Goal: Information Seeking & Learning: Learn about a topic

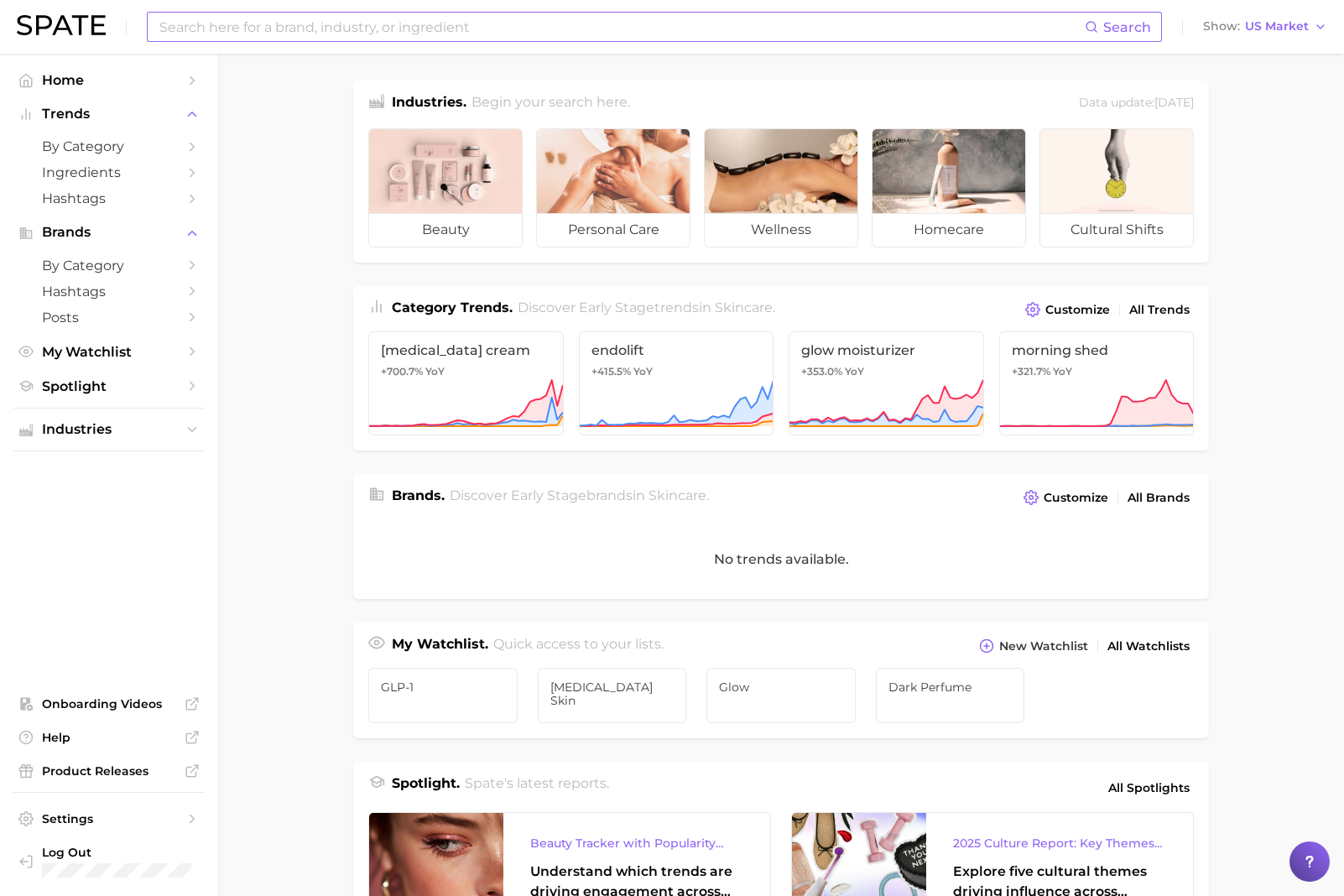
click at [279, 32] on input at bounding box center [622, 27] width 928 height 29
type input "bar soap"
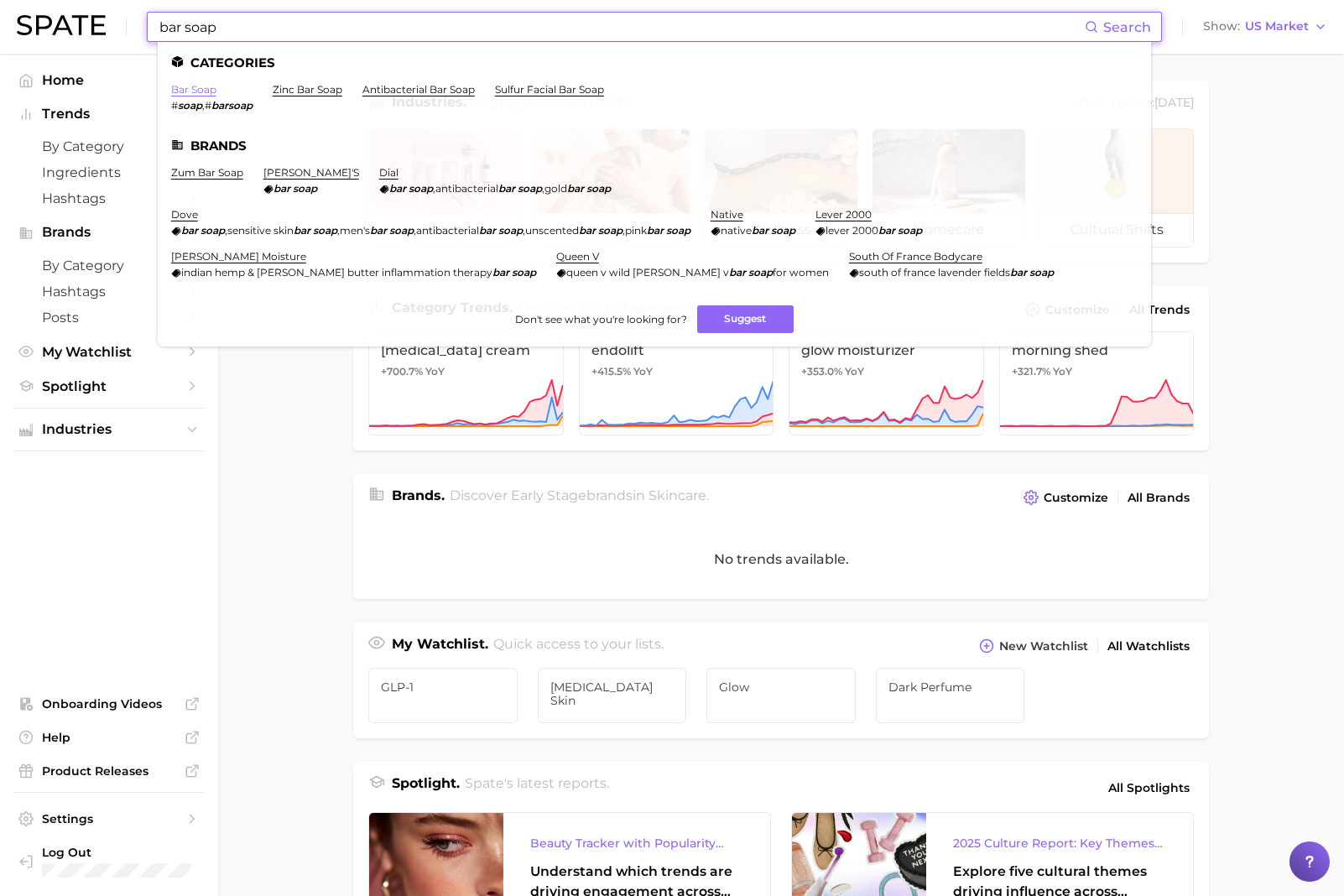
click at [194, 84] on link "bar soap" at bounding box center [194, 90] width 46 height 13
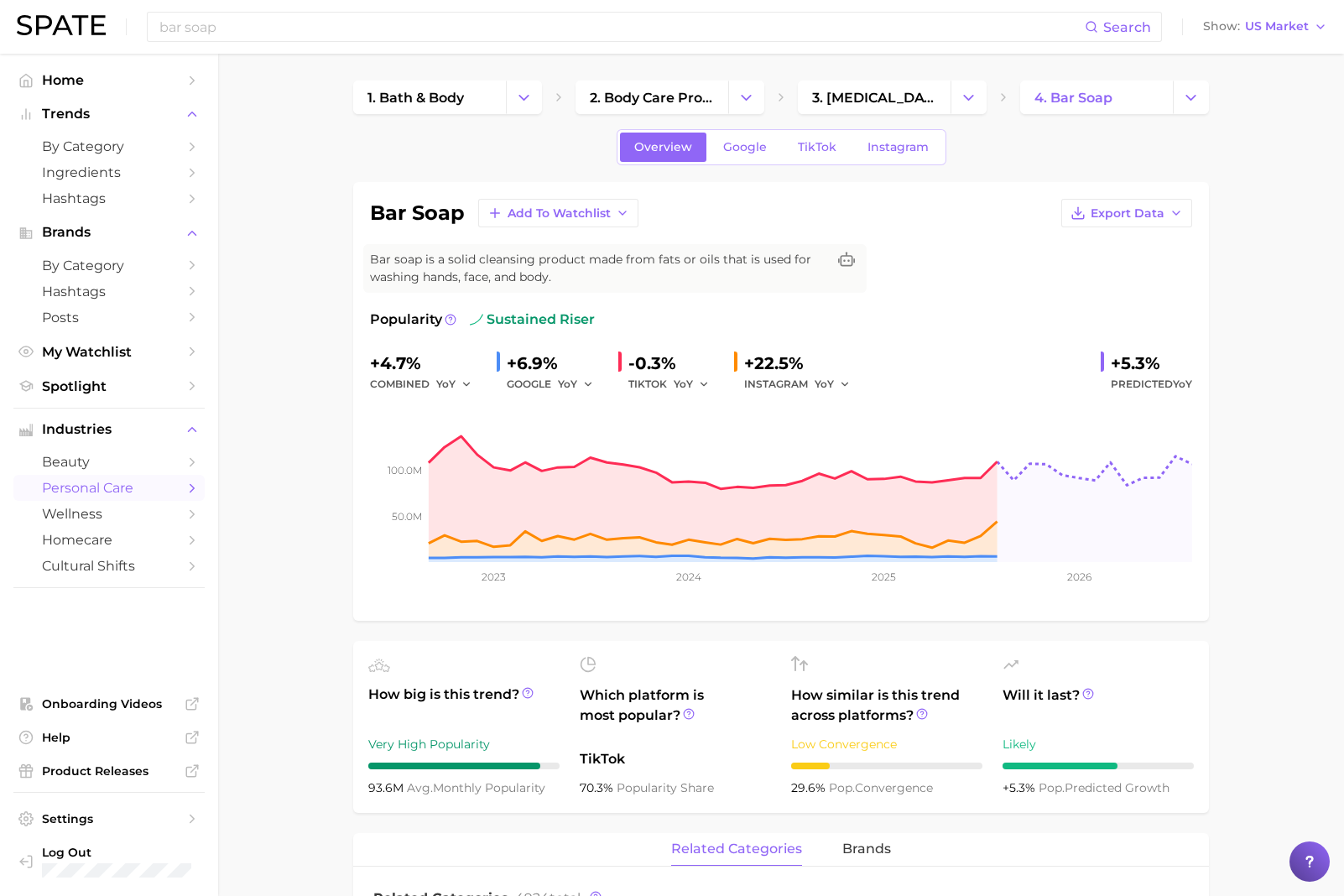
click at [737, 148] on span "Google" at bounding box center [745, 147] width 44 height 14
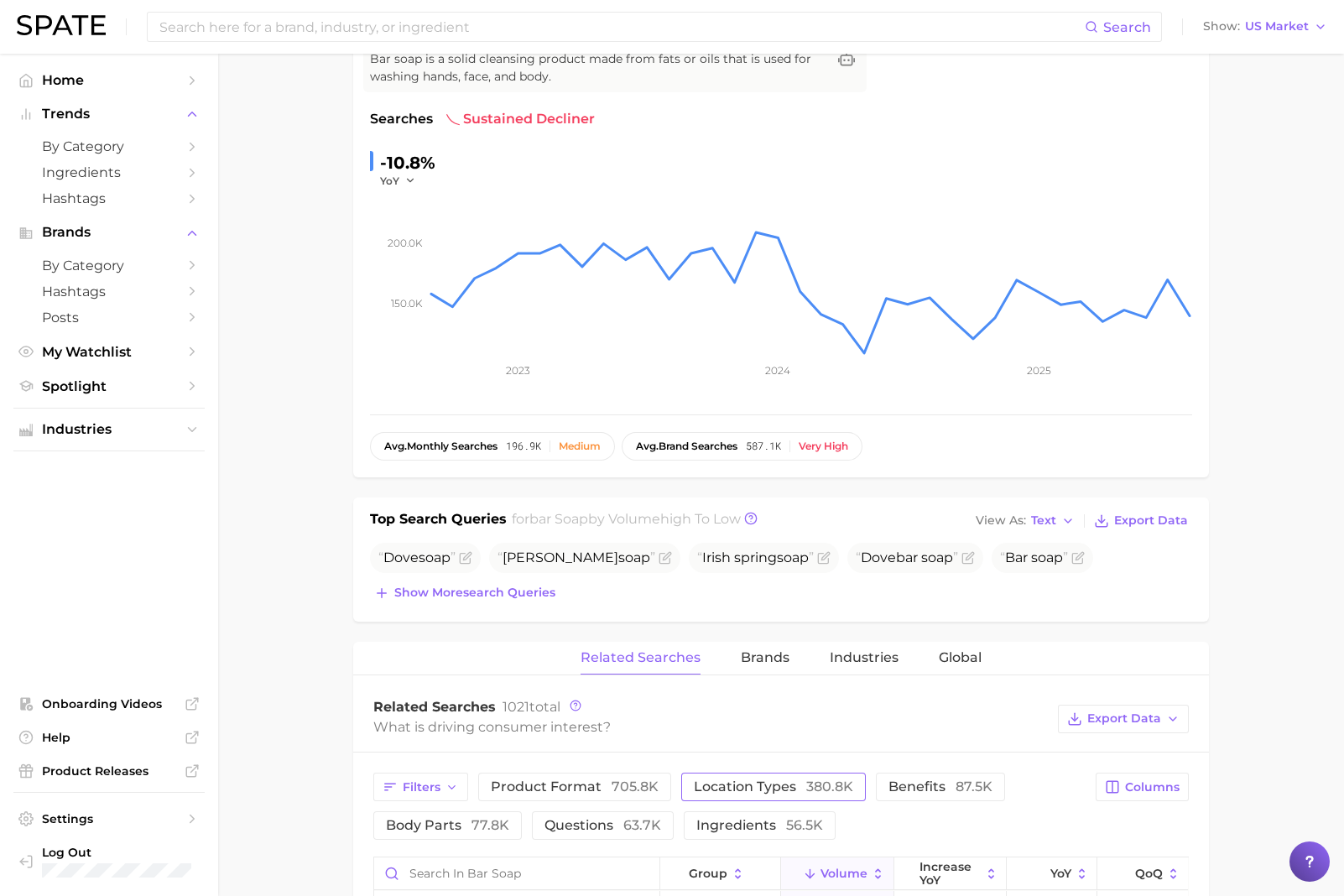
scroll to position [377, 0]
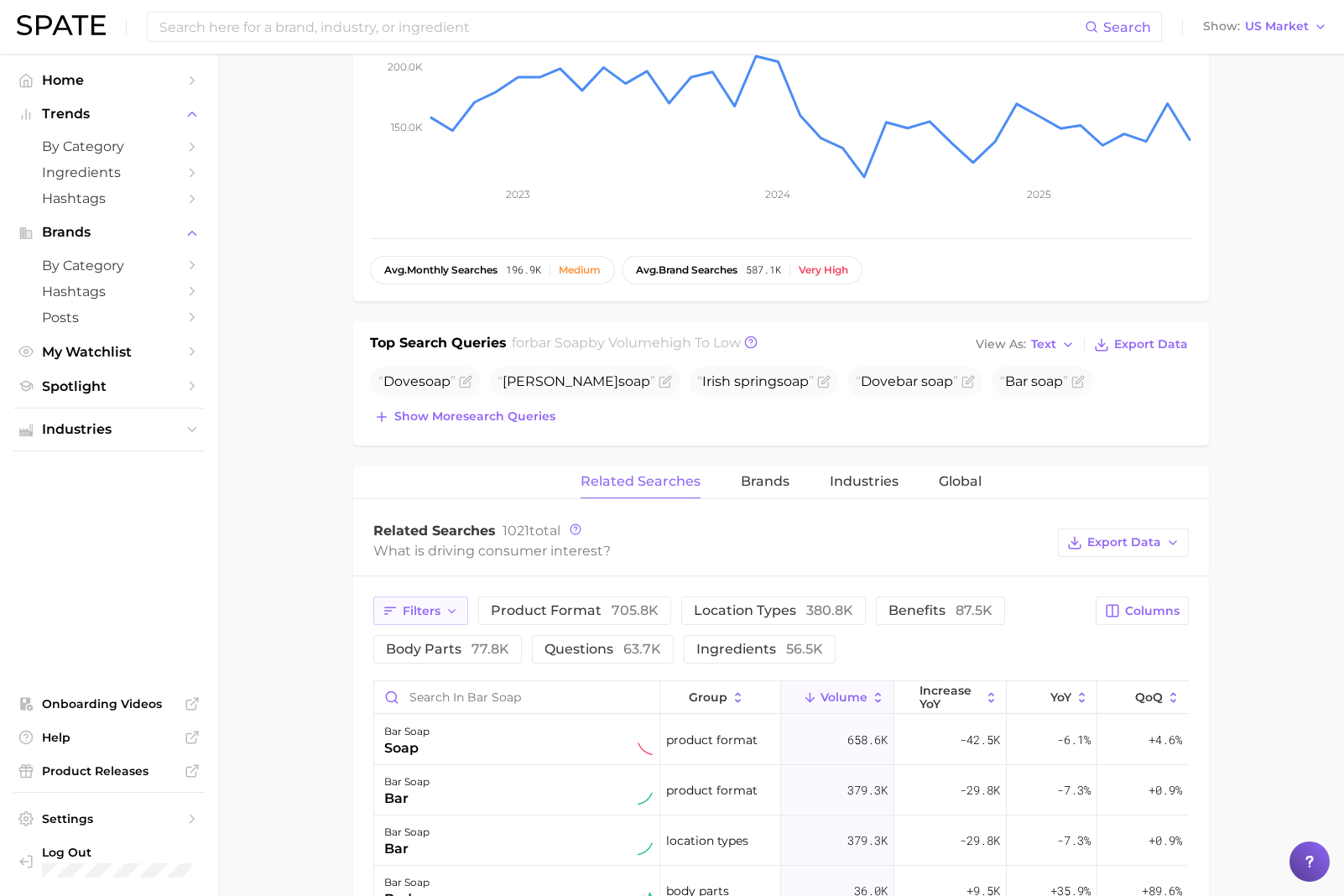
click at [444, 596] on button "Filters" at bounding box center [421, 611] width 95 height 29
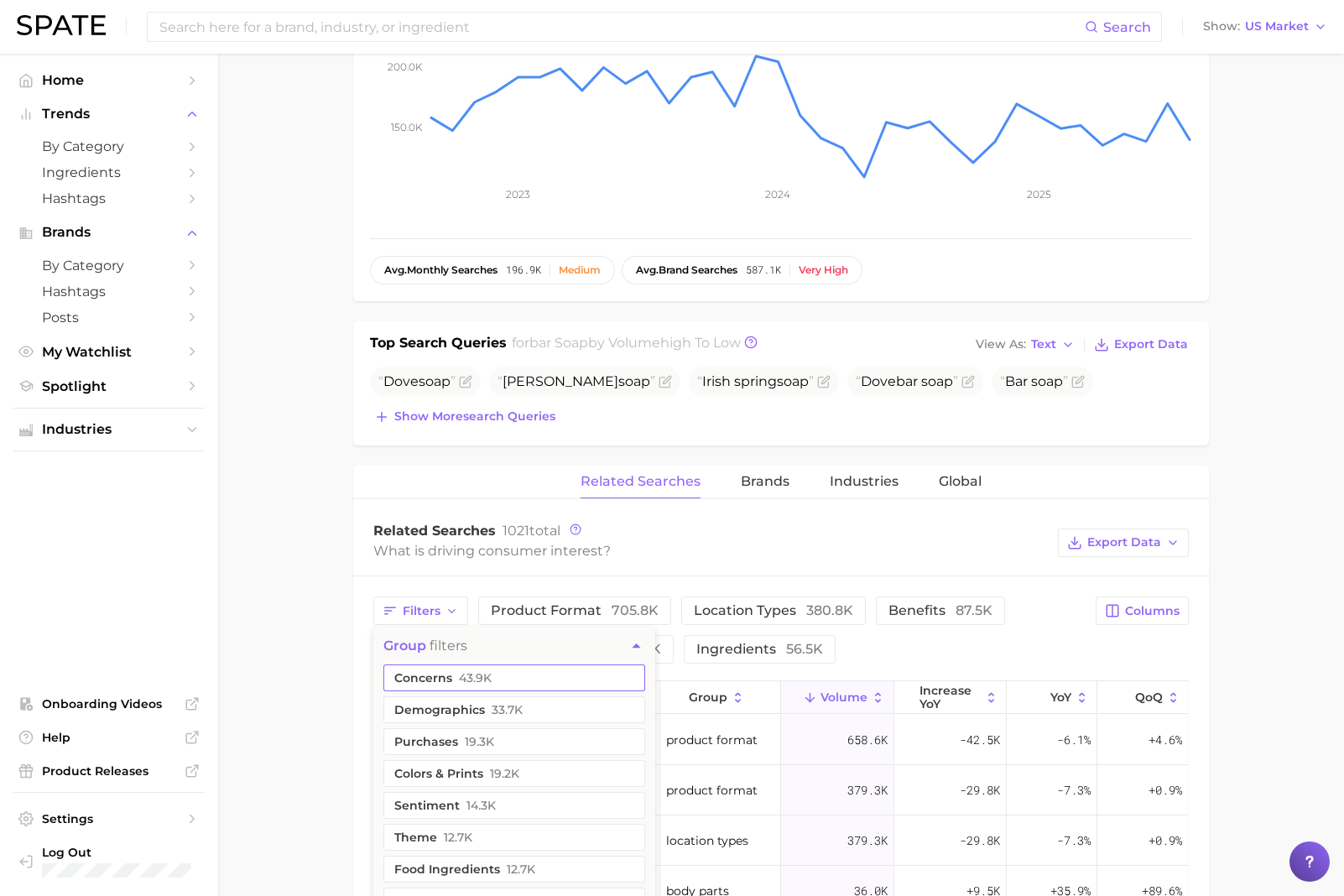
click at [474, 596] on span "43.9k" at bounding box center [476, 677] width 32 height 13
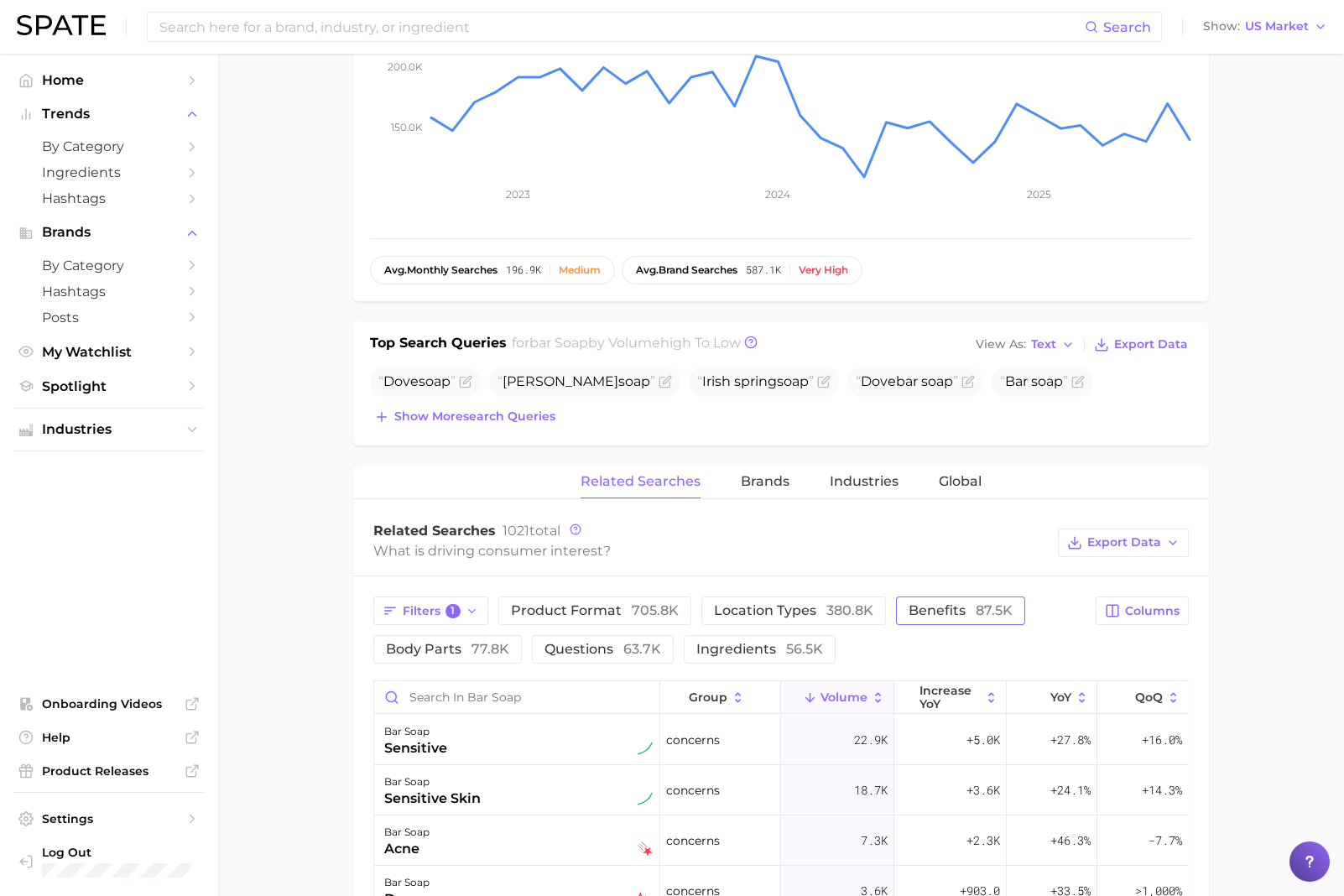
click at [895, 596] on span "benefits 87.5k" at bounding box center [961, 611] width 104 height 16
click at [320, 596] on main "1. bath & body 2. body care products 3. [MEDICAL_DATA] products 4. bar soap Ove…" at bounding box center [781, 679] width 1126 height 2004
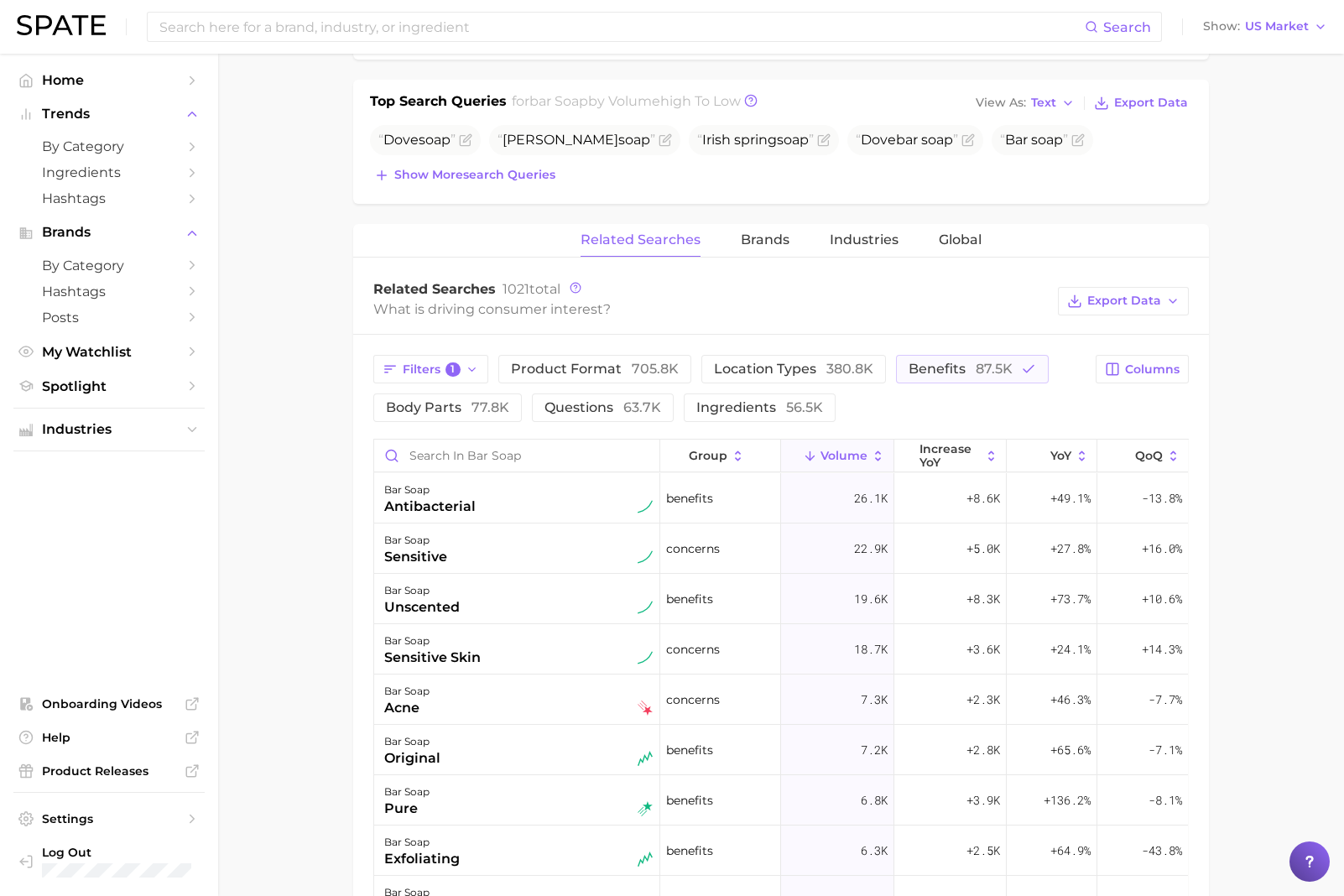
scroll to position [677, 0]
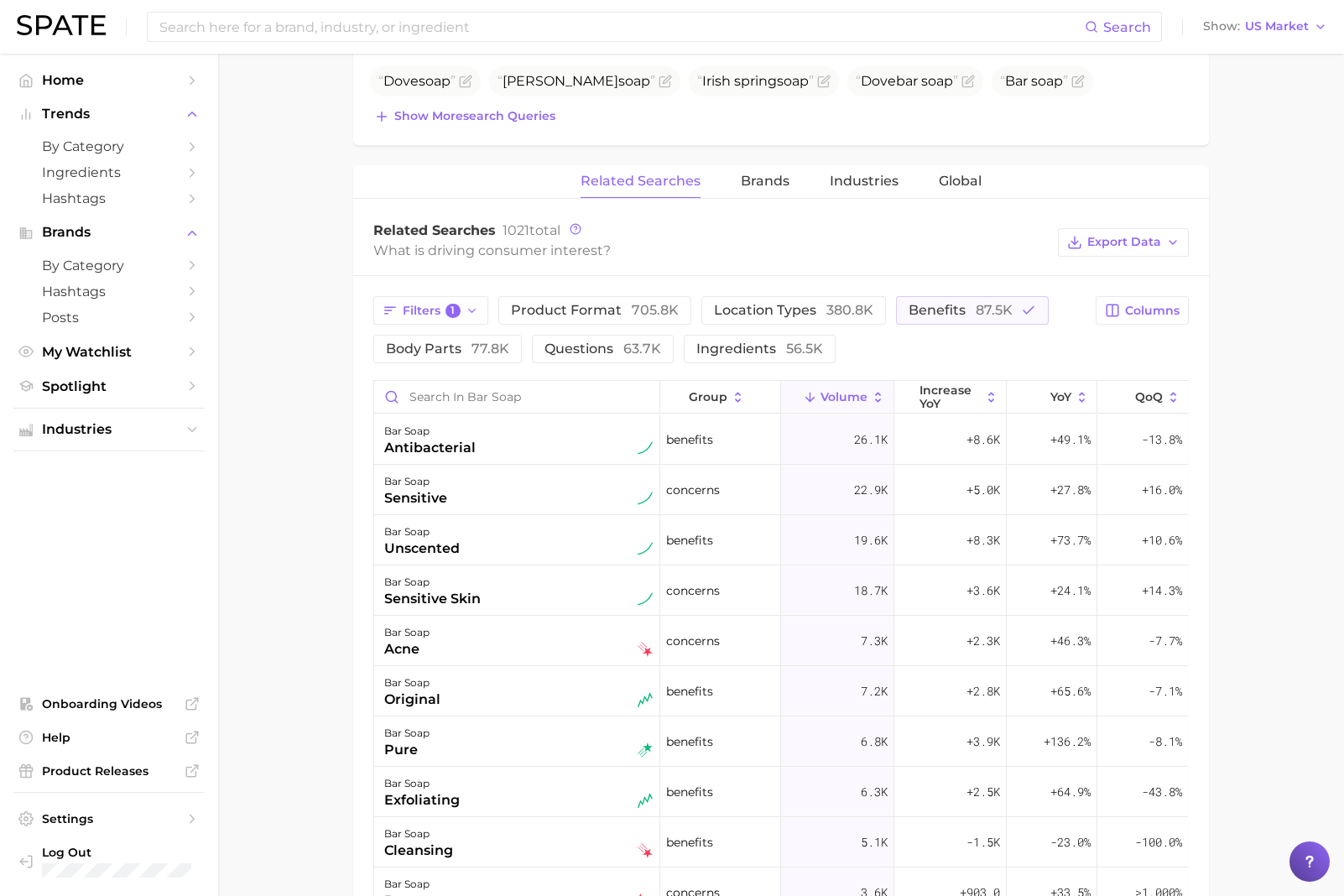
click at [310, 596] on main "1. bath & body 2. body care products 3. [MEDICAL_DATA] products 4. bar soap Ove…" at bounding box center [781, 378] width 1126 height 2004
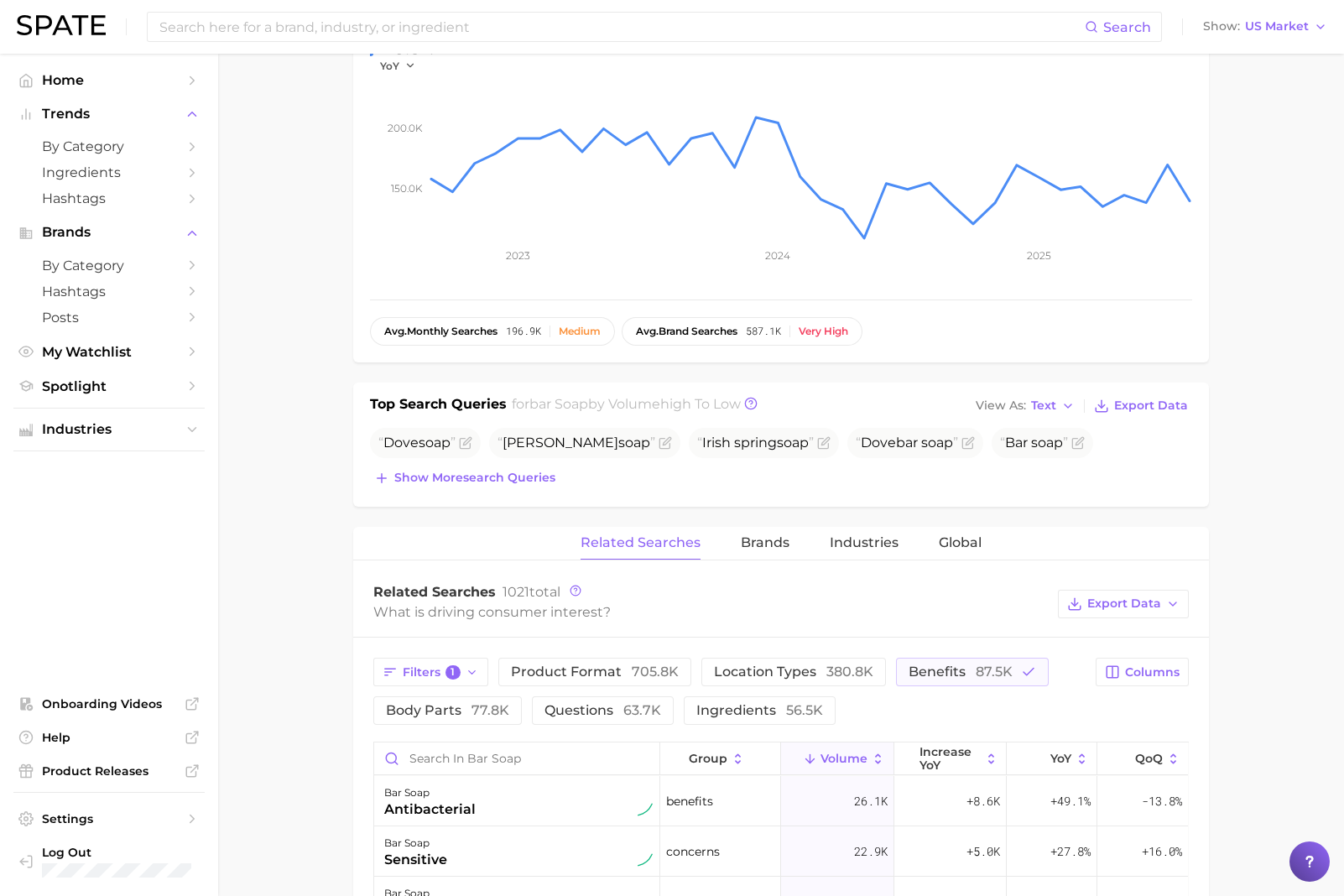
scroll to position [0, 0]
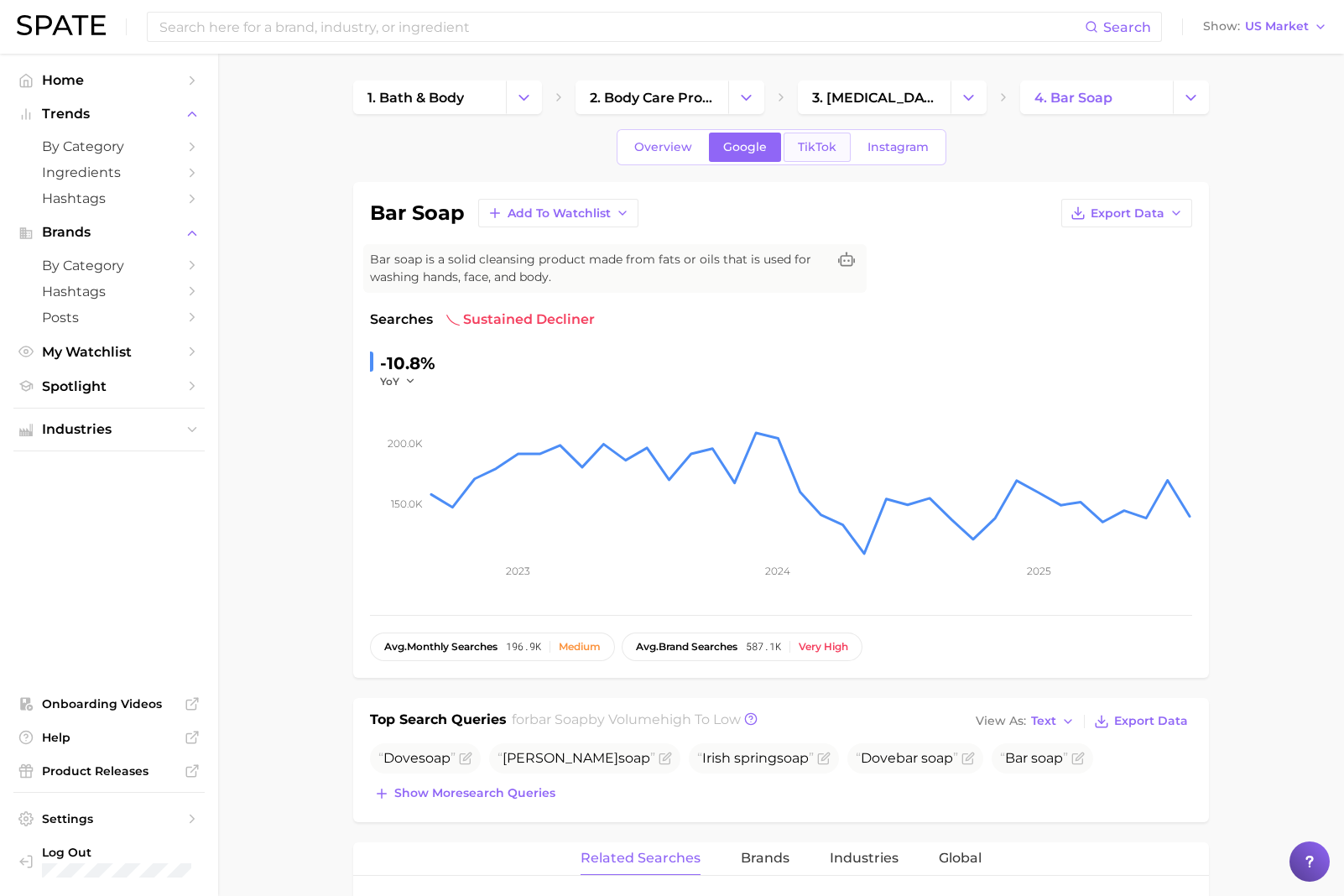
click at [809, 144] on span "TikTok" at bounding box center [817, 147] width 39 height 14
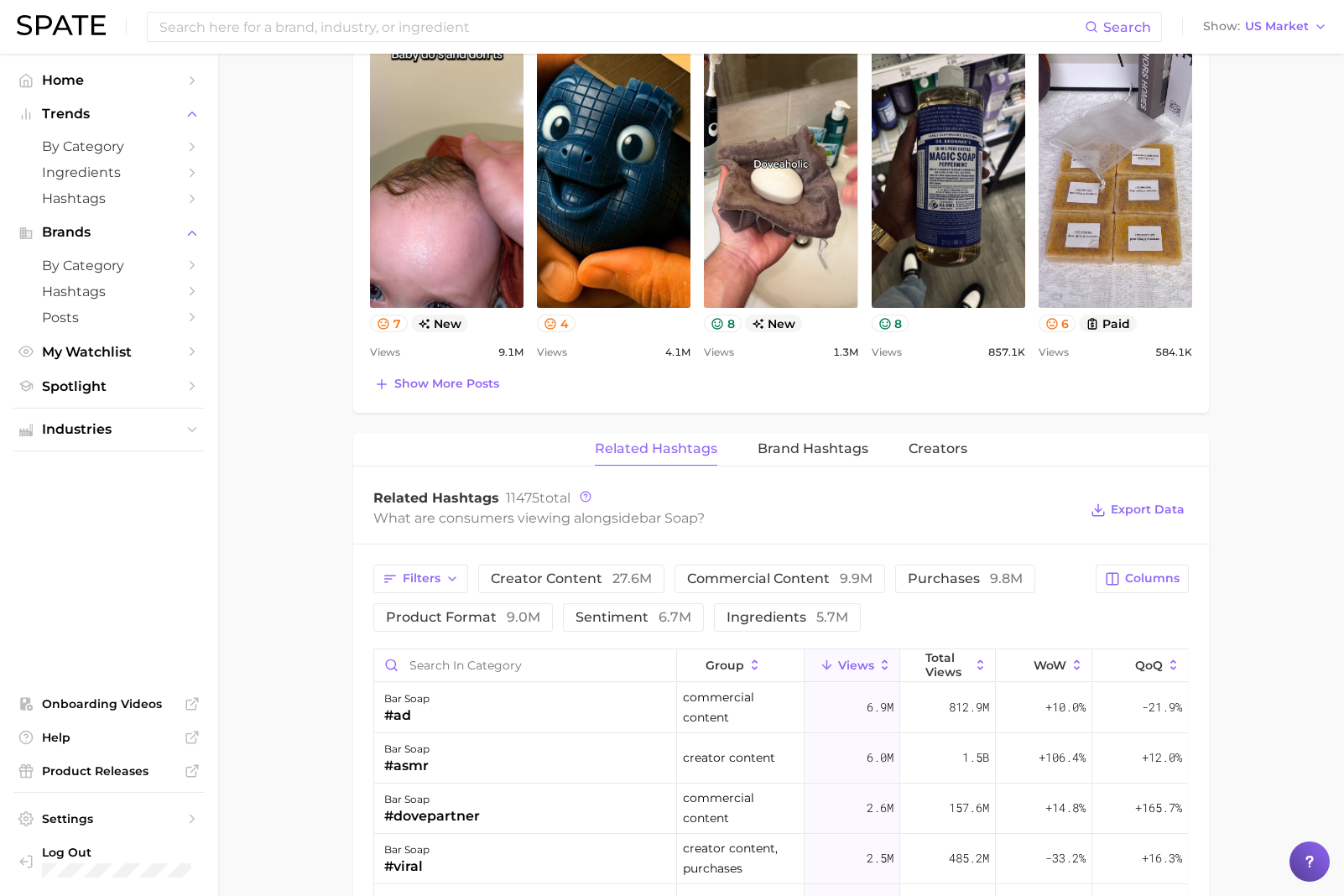
scroll to position [1120, 0]
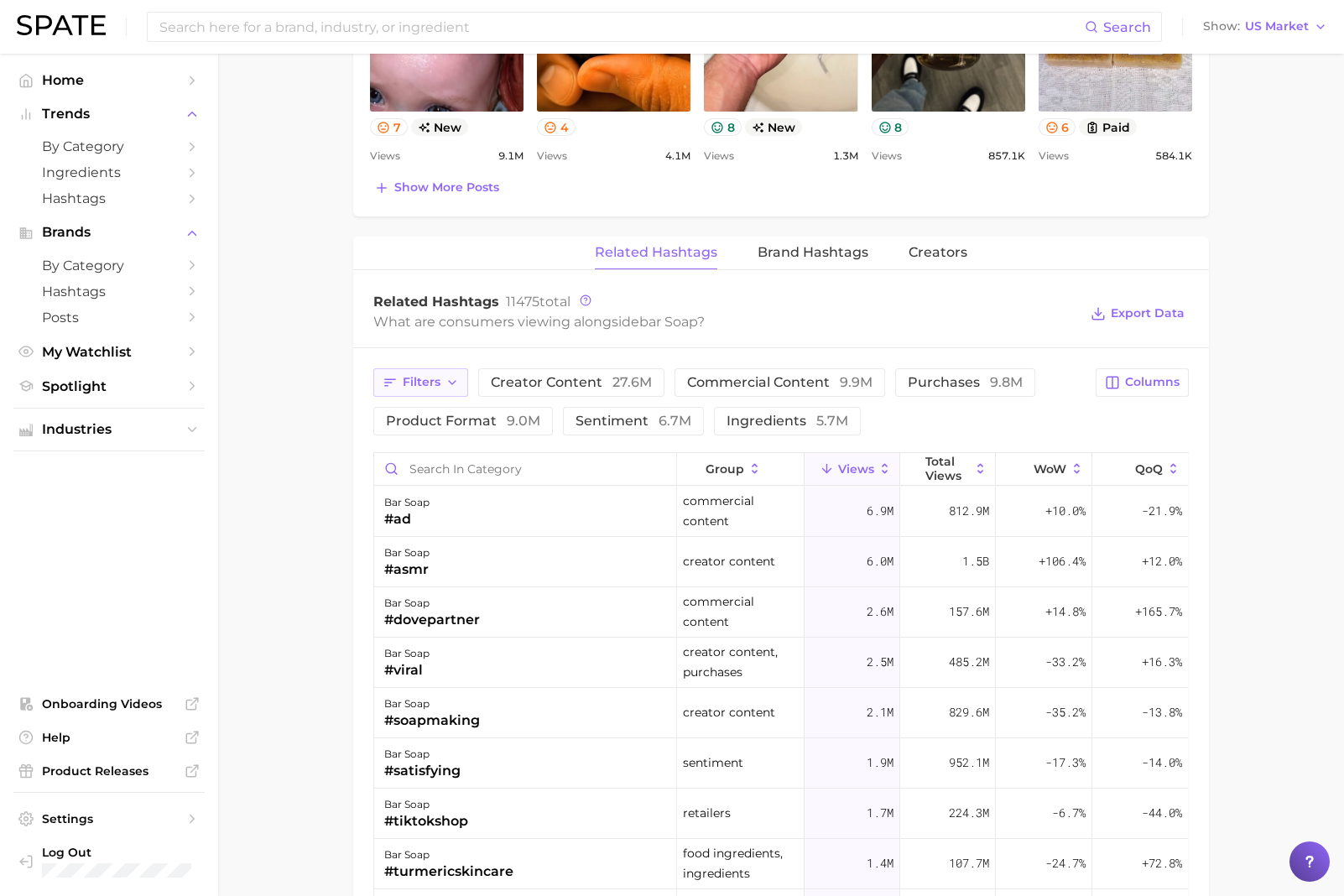
click at [441, 387] on button "Filters" at bounding box center [421, 383] width 95 height 29
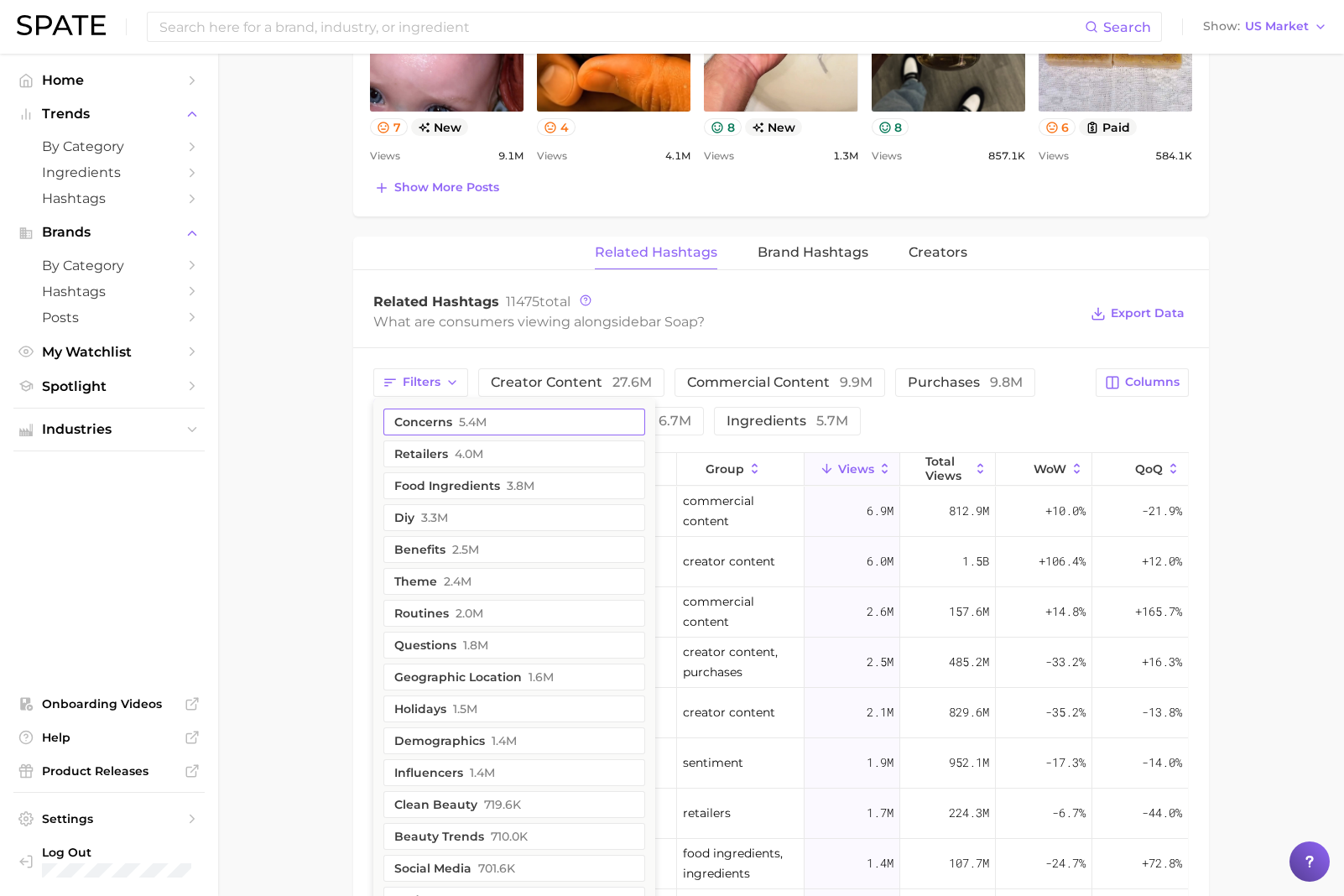
click at [496, 423] on button "concerns 5.4m" at bounding box center [514, 422] width 262 height 27
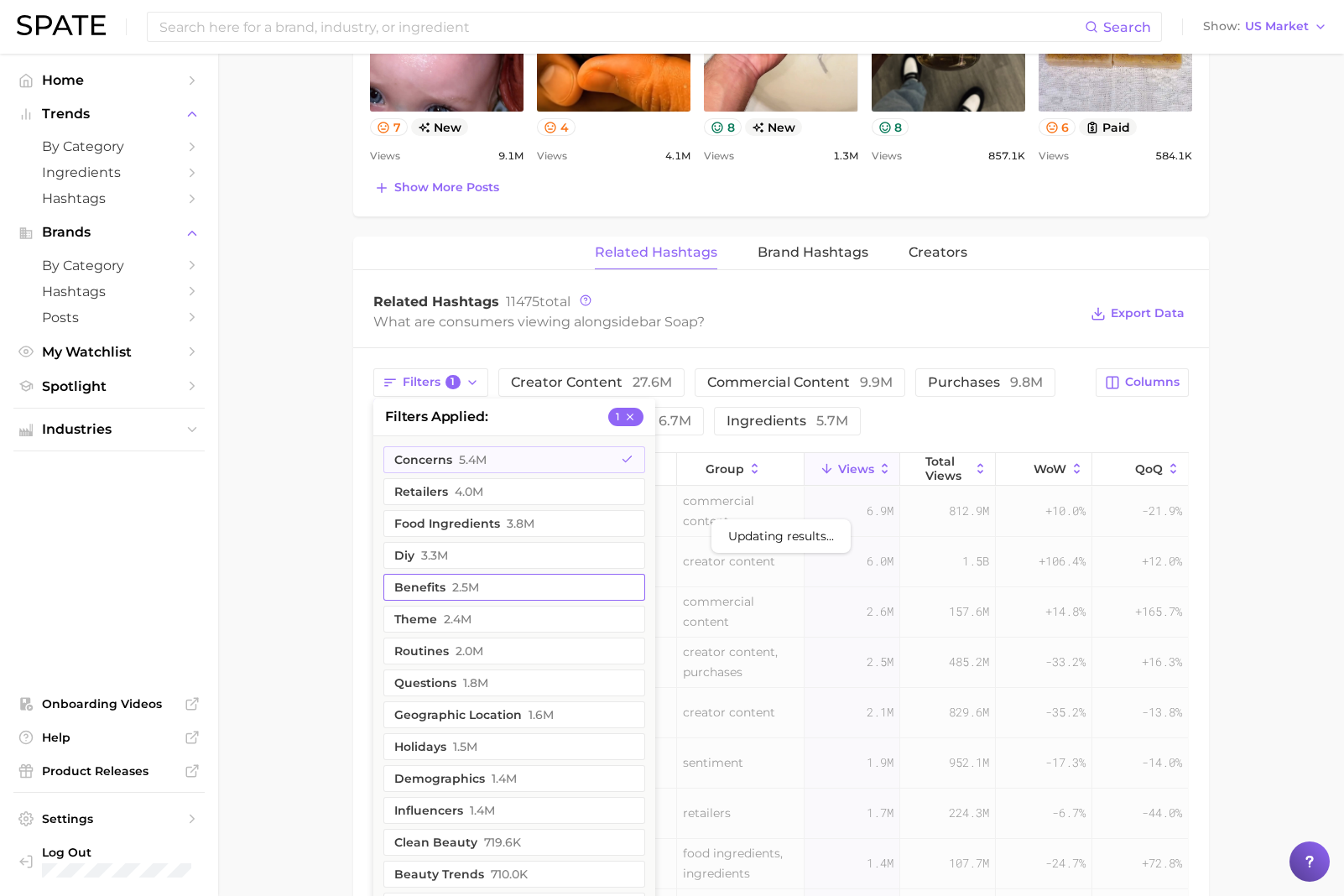
click at [479, 589] on button "benefits 2.5m" at bounding box center [514, 587] width 262 height 27
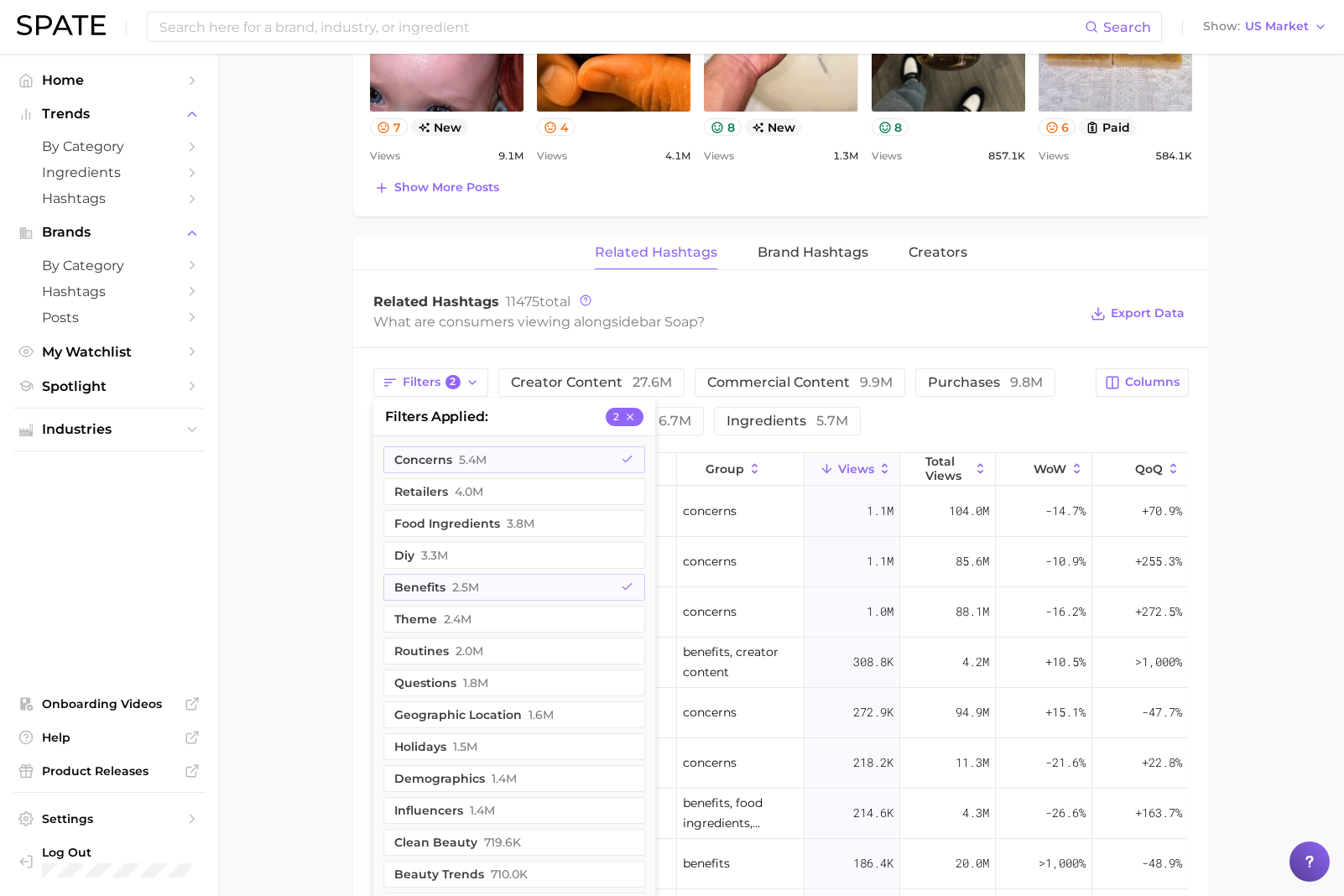
click at [331, 576] on main "1. bath & body 2. body care products 3. [MEDICAL_DATA] products 4. bar soap Ove…" at bounding box center [781, 193] width 1126 height 2518
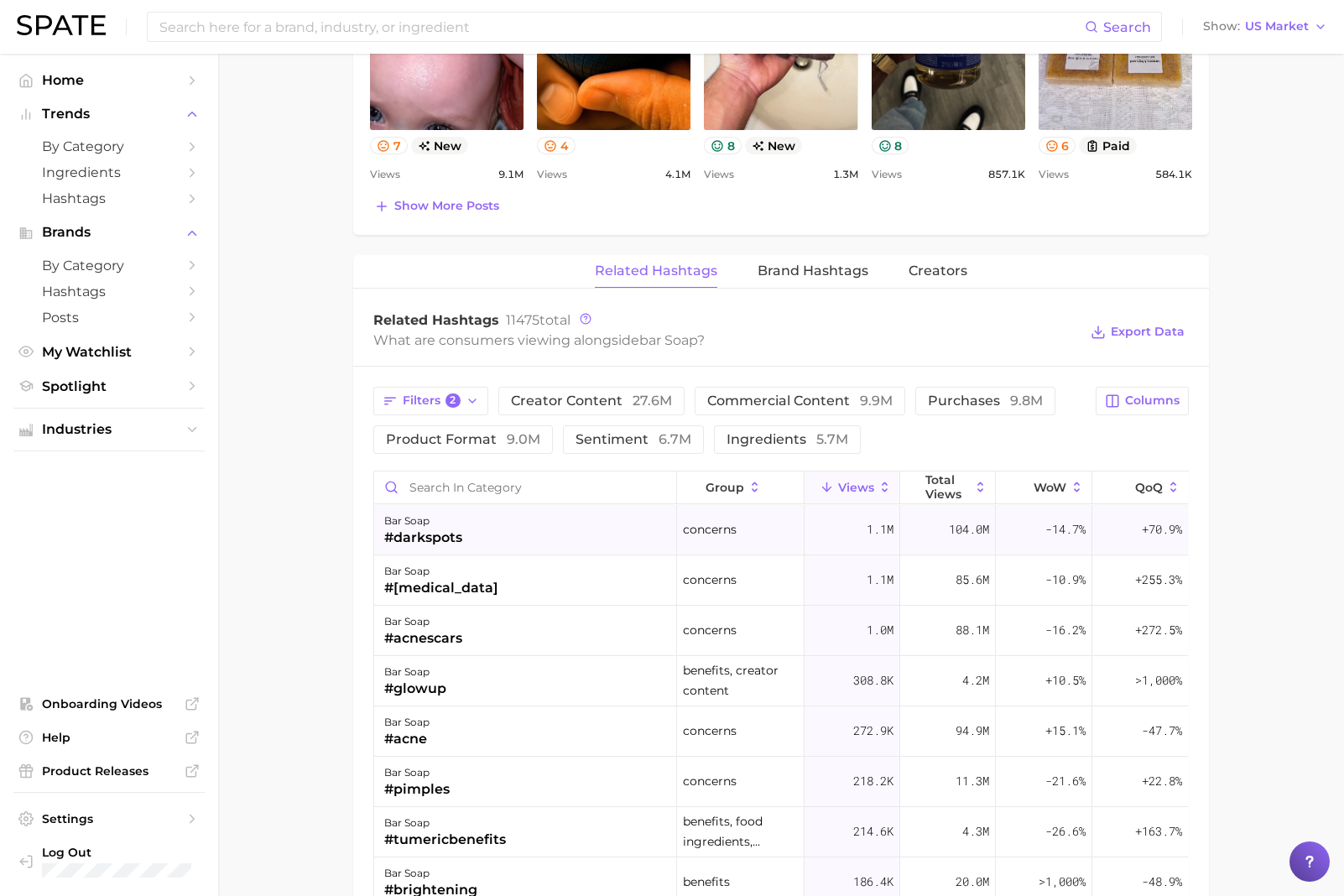
scroll to position [1100, 0]
click at [305, 460] on main "1. bath & body 2. body care products 3. [MEDICAL_DATA] products 4. bar soap Ove…" at bounding box center [781, 213] width 1126 height 2518
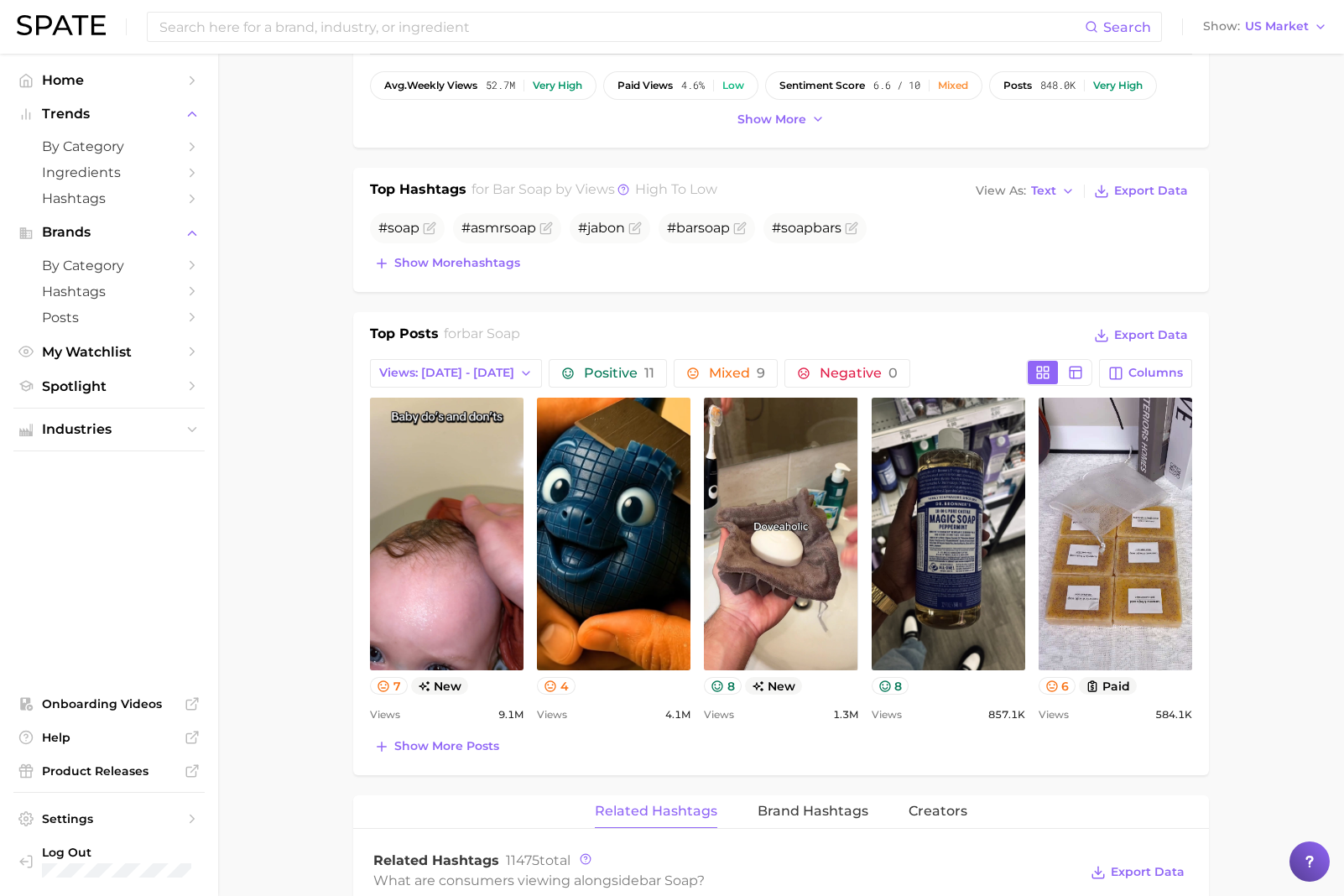
scroll to position [0, 0]
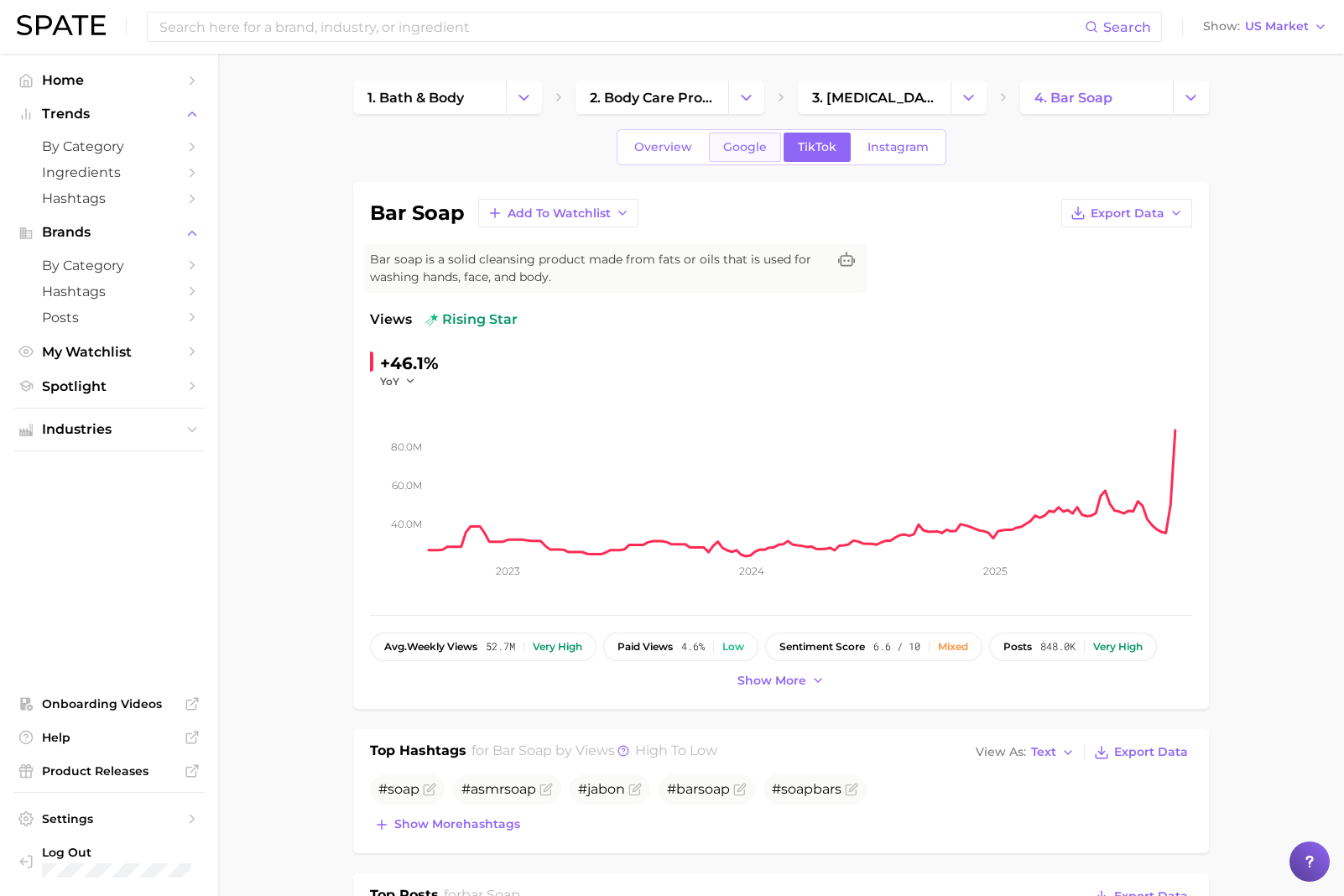
click at [733, 146] on span "Google" at bounding box center [745, 147] width 44 height 14
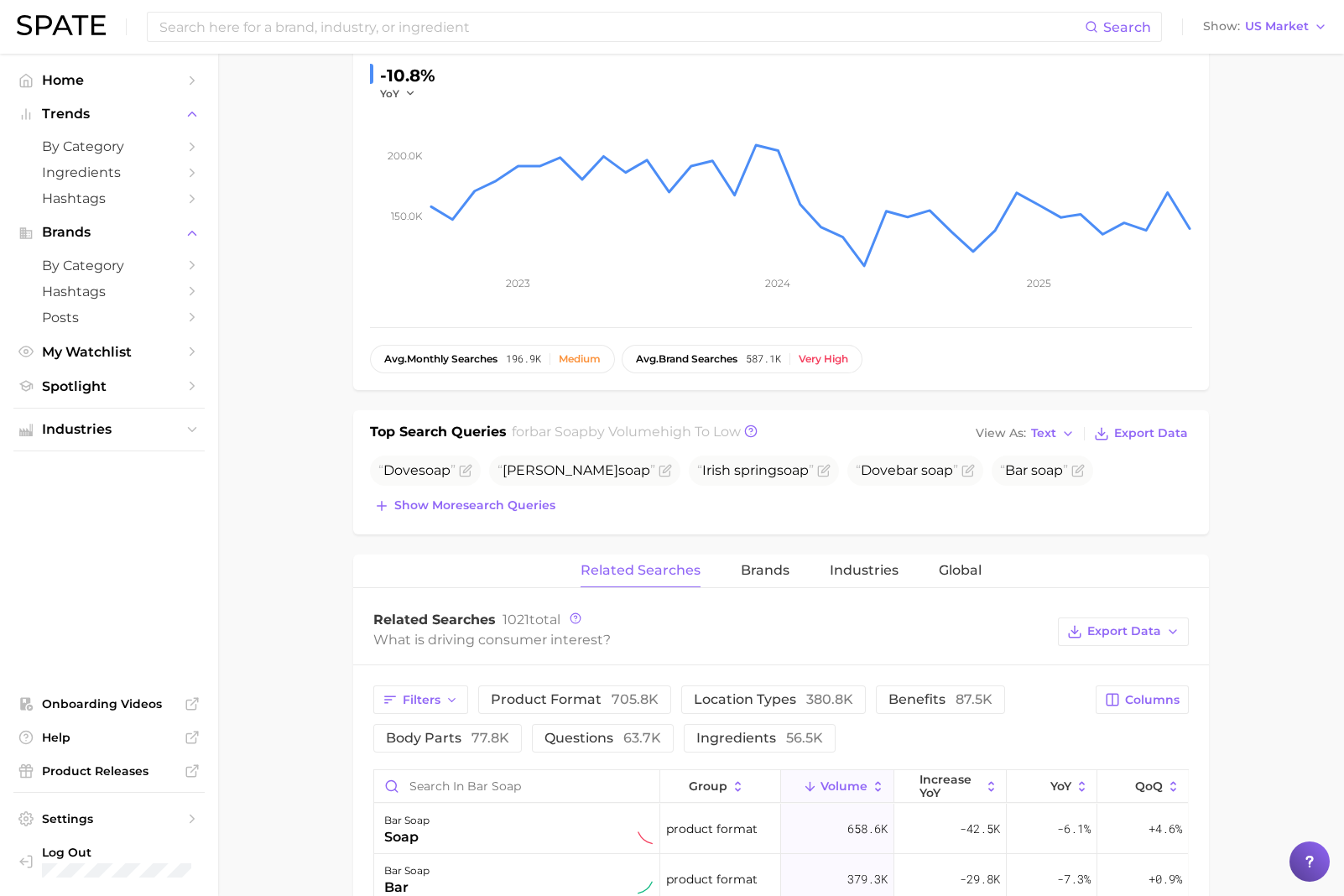
scroll to position [286, 0]
click at [526, 511] on span "Show more search queries" at bounding box center [476, 507] width 161 height 14
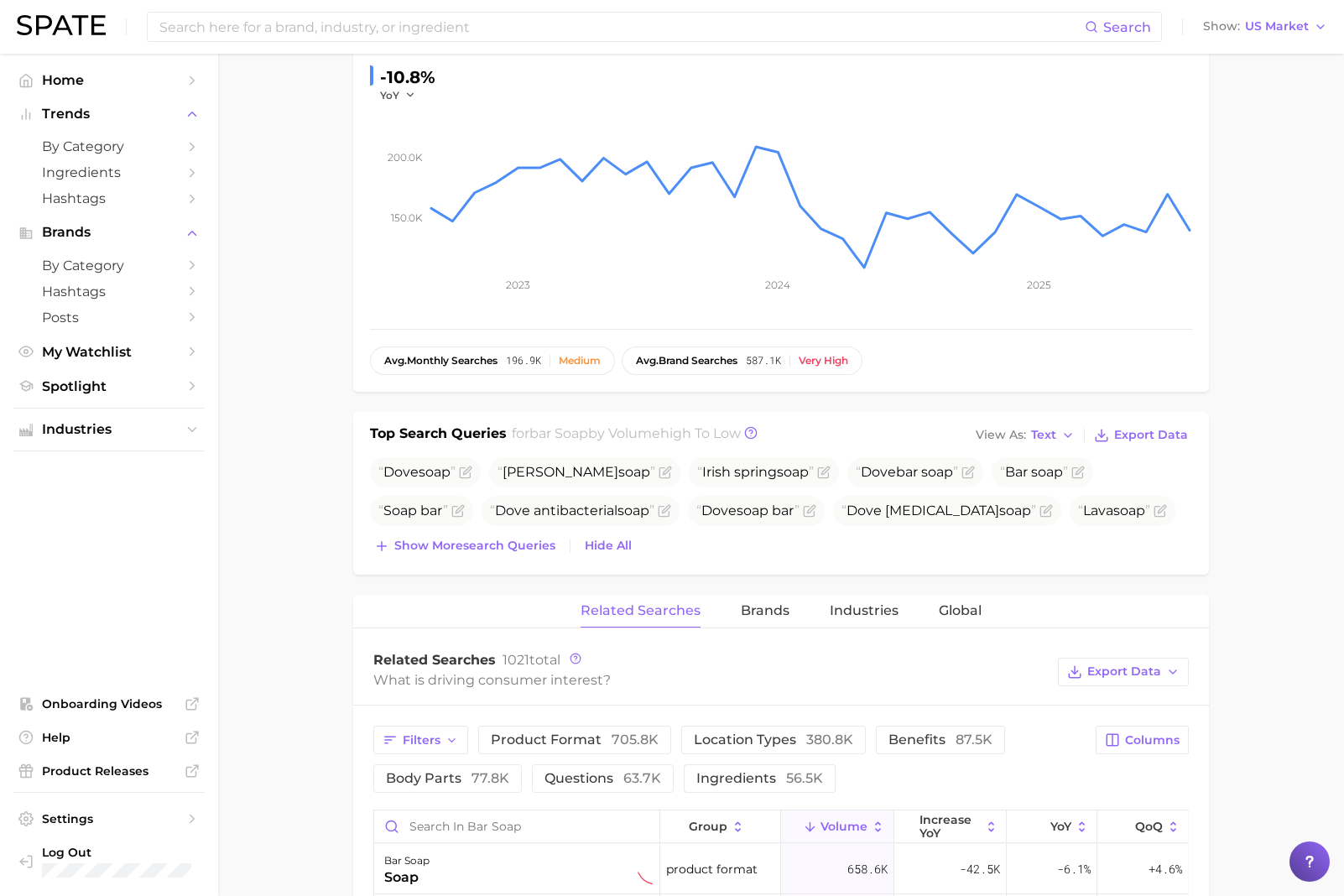
click at [328, 538] on main "1. bath & body 2. body care products 3. [MEDICAL_DATA] products 4. bar soap Ove…" at bounding box center [781, 788] width 1126 height 2042
click at [295, 596] on main "1. bath & body 2. body care products 3. [MEDICAL_DATA] products 4. bar soap Ove…" at bounding box center [781, 788] width 1126 height 2042
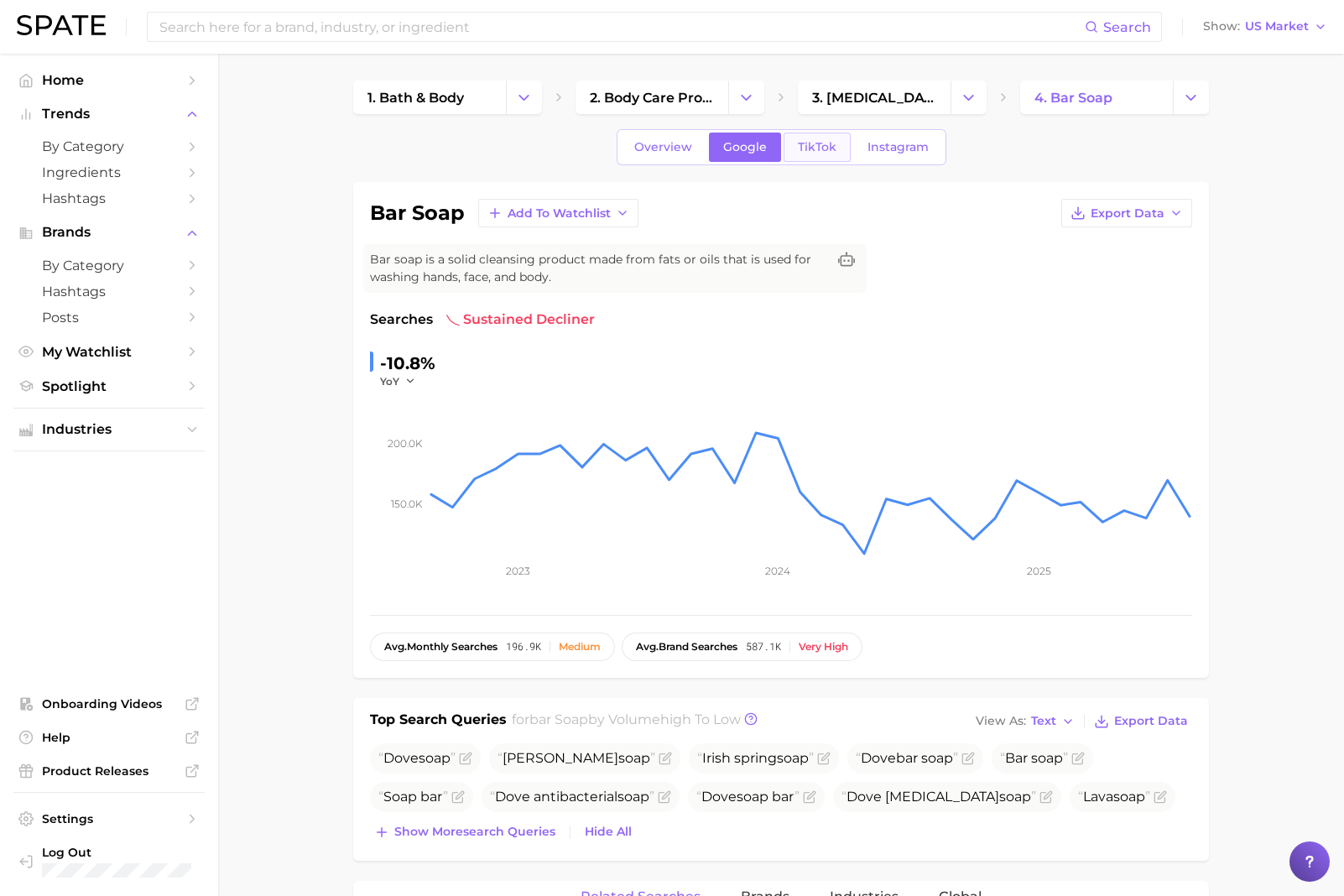
click at [818, 150] on span "TikTok" at bounding box center [817, 147] width 39 height 14
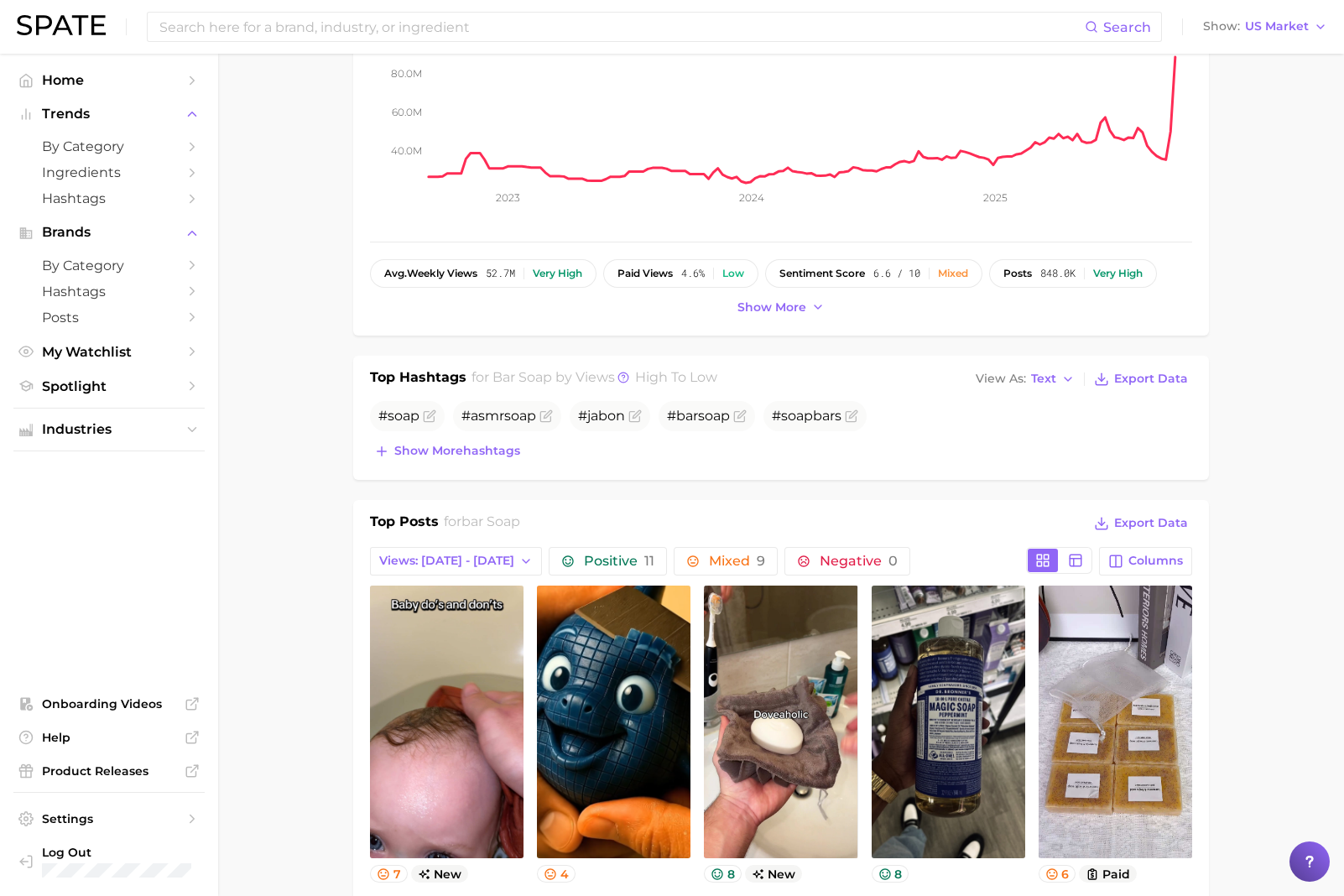
scroll to position [575, 0]
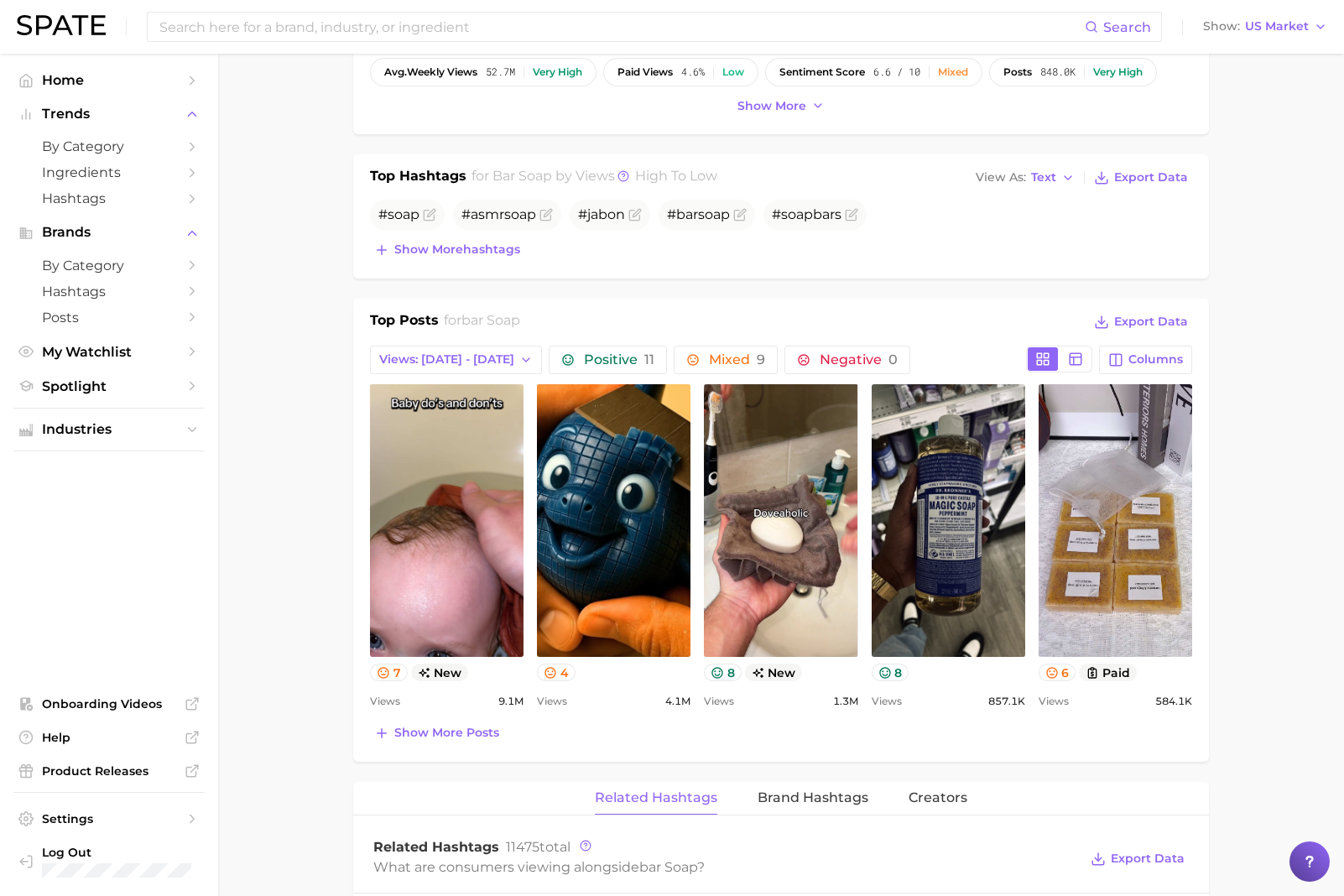
click at [326, 508] on main "1. bath & body 2. body care products 3. [MEDICAL_DATA] products 4. bar soap Ove…" at bounding box center [781, 738] width 1126 height 2518
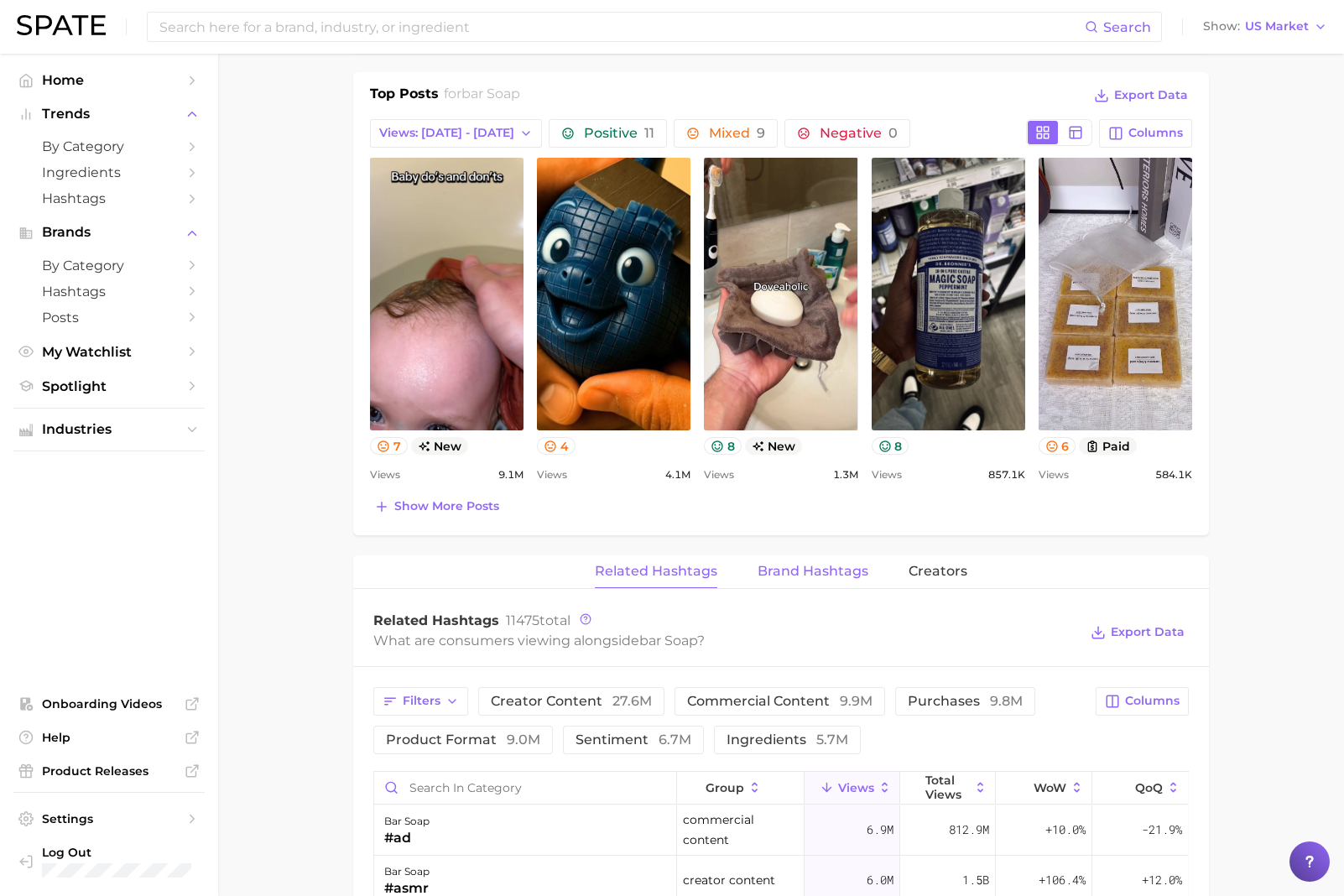
click at [799, 571] on span "Brand Hashtags" at bounding box center [813, 571] width 110 height 15
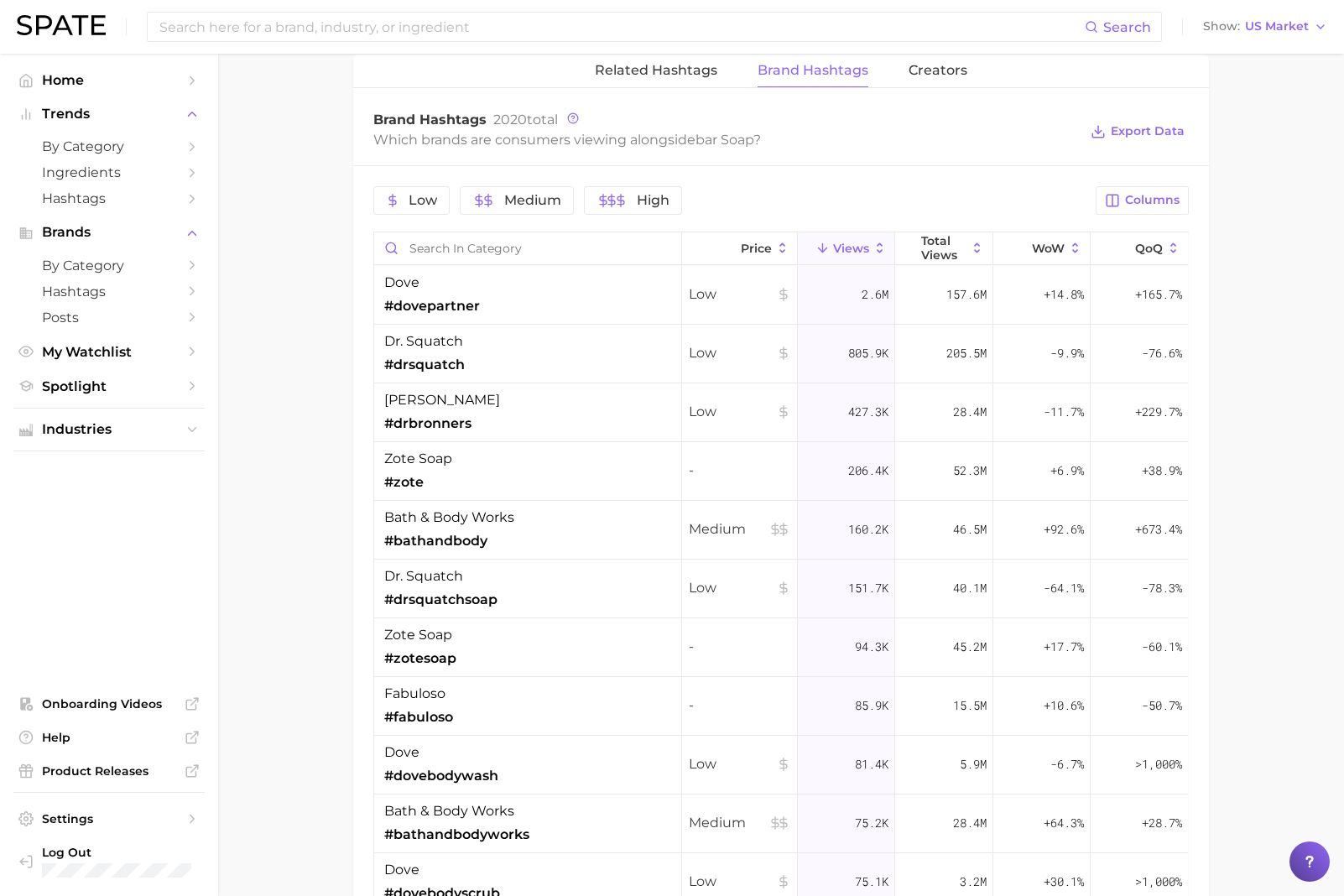
scroll to position [1303, 0]
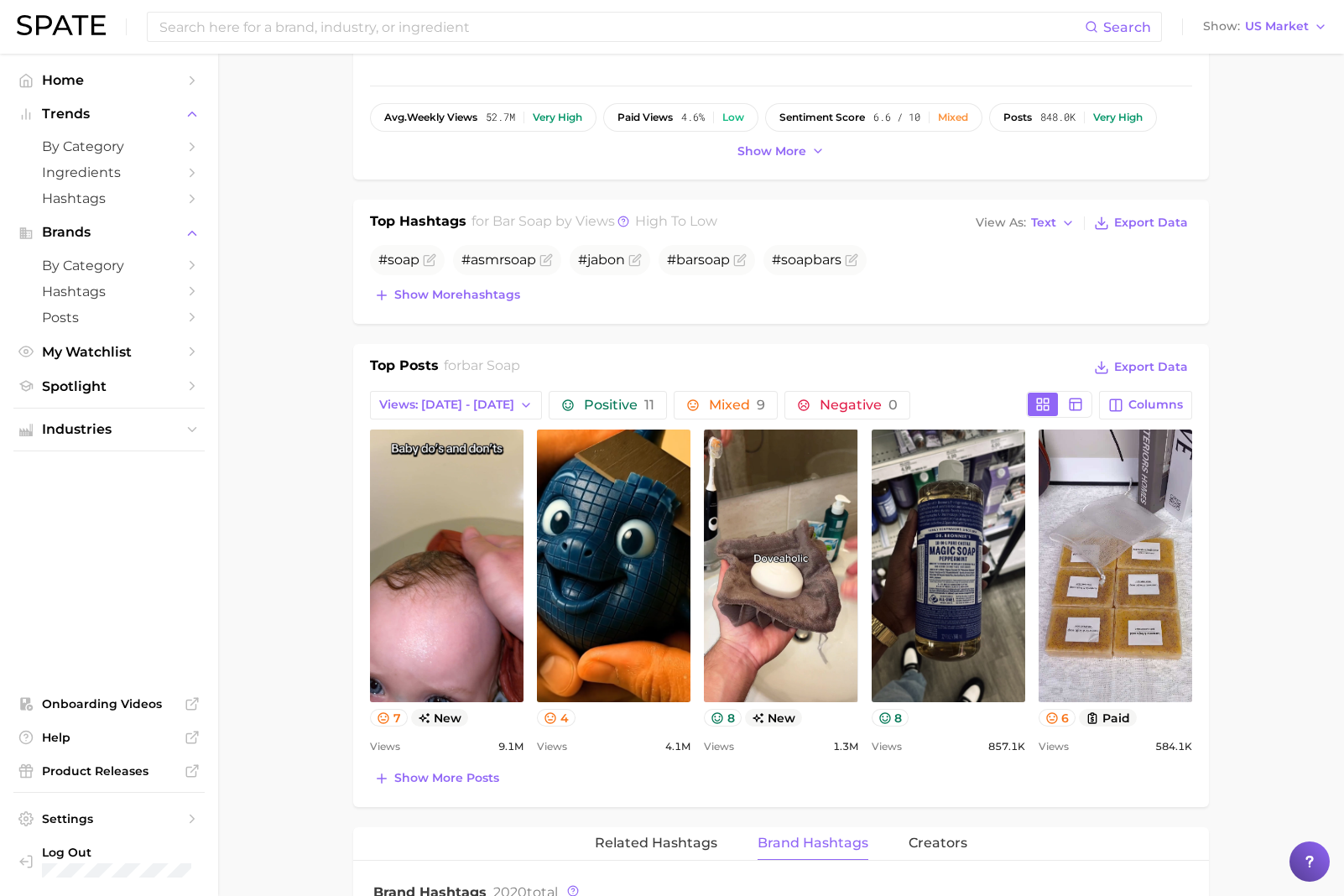
scroll to position [0, 0]
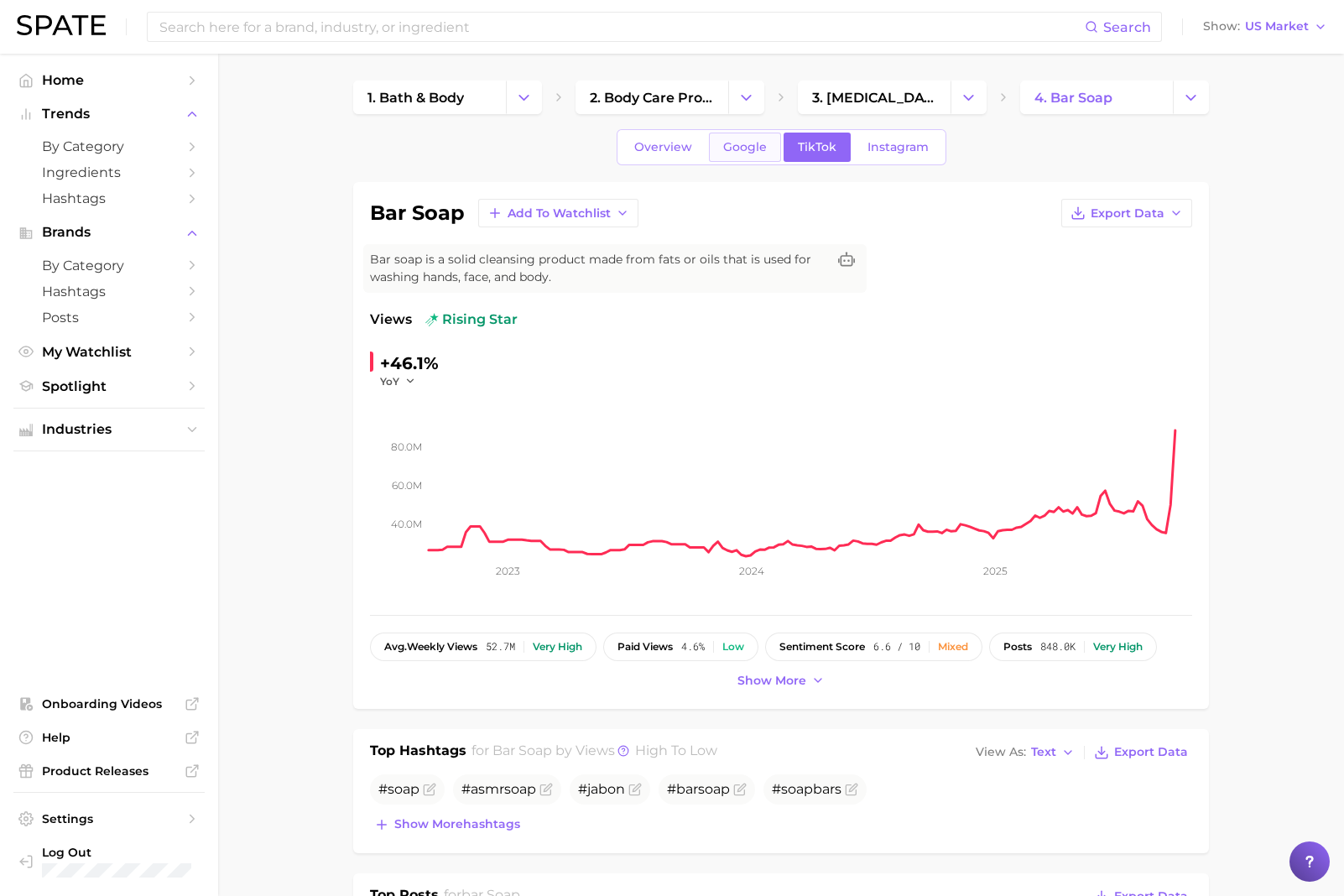
click at [741, 152] on span "Google" at bounding box center [745, 147] width 44 height 14
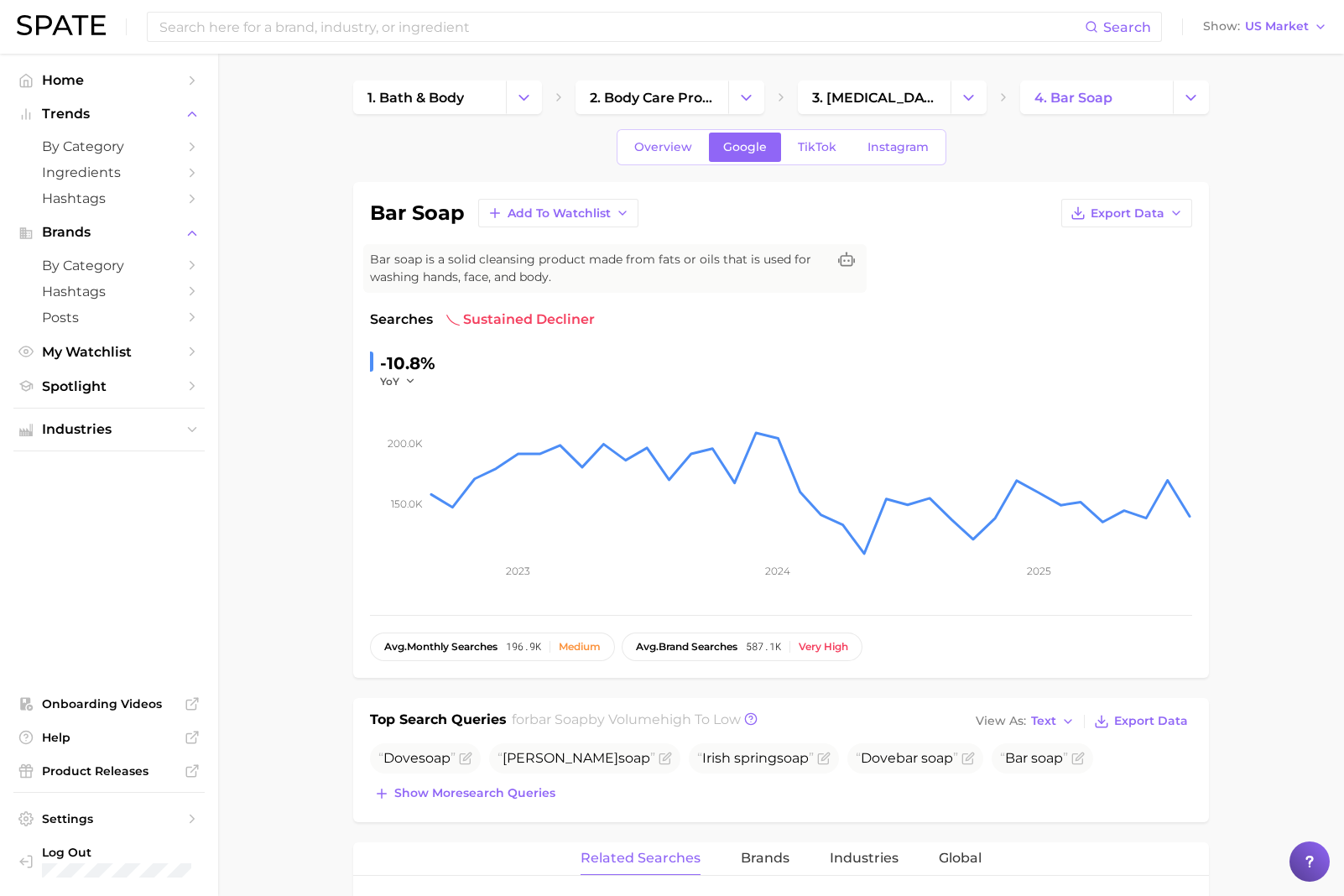
scroll to position [517, 0]
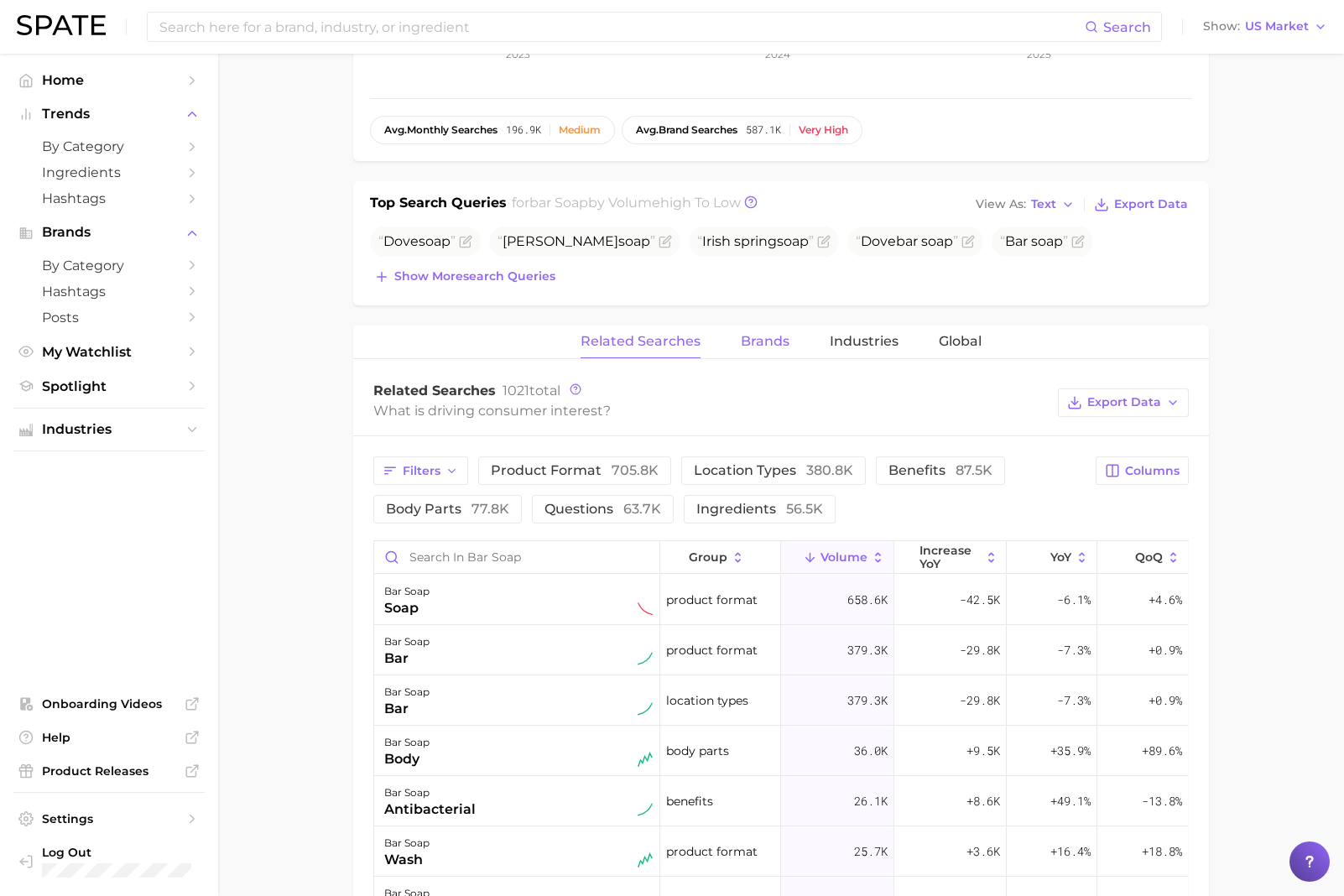
click at [764, 339] on span "Brands" at bounding box center [765, 341] width 48 height 15
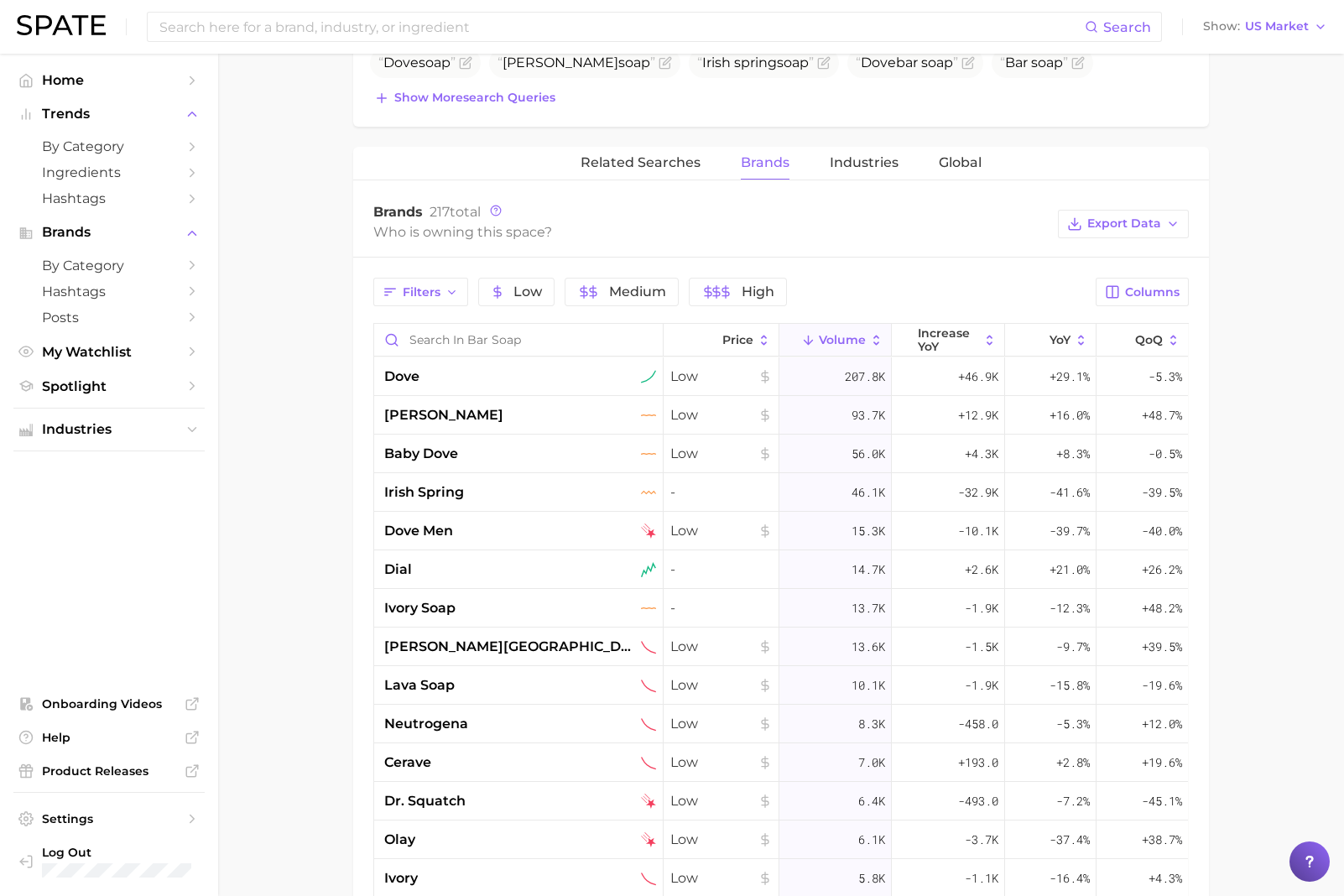
scroll to position [694, 0]
click at [267, 423] on main "1. bath & body 2. body care products 3. [MEDICAL_DATA] products 4. bar soap Ove…" at bounding box center [781, 342] width 1126 height 1965
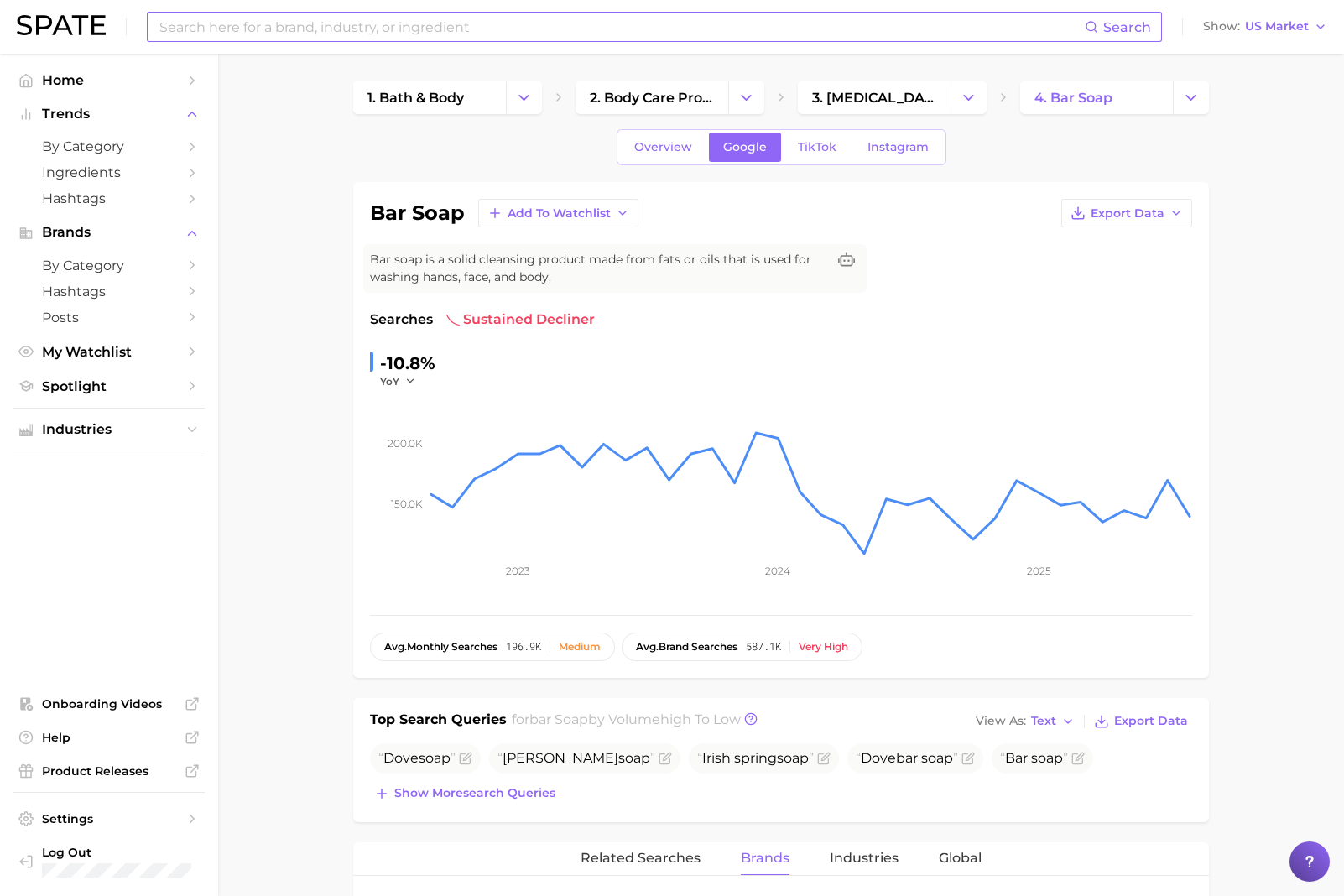
click at [383, 16] on input at bounding box center [622, 27] width 928 height 29
type input "dove"
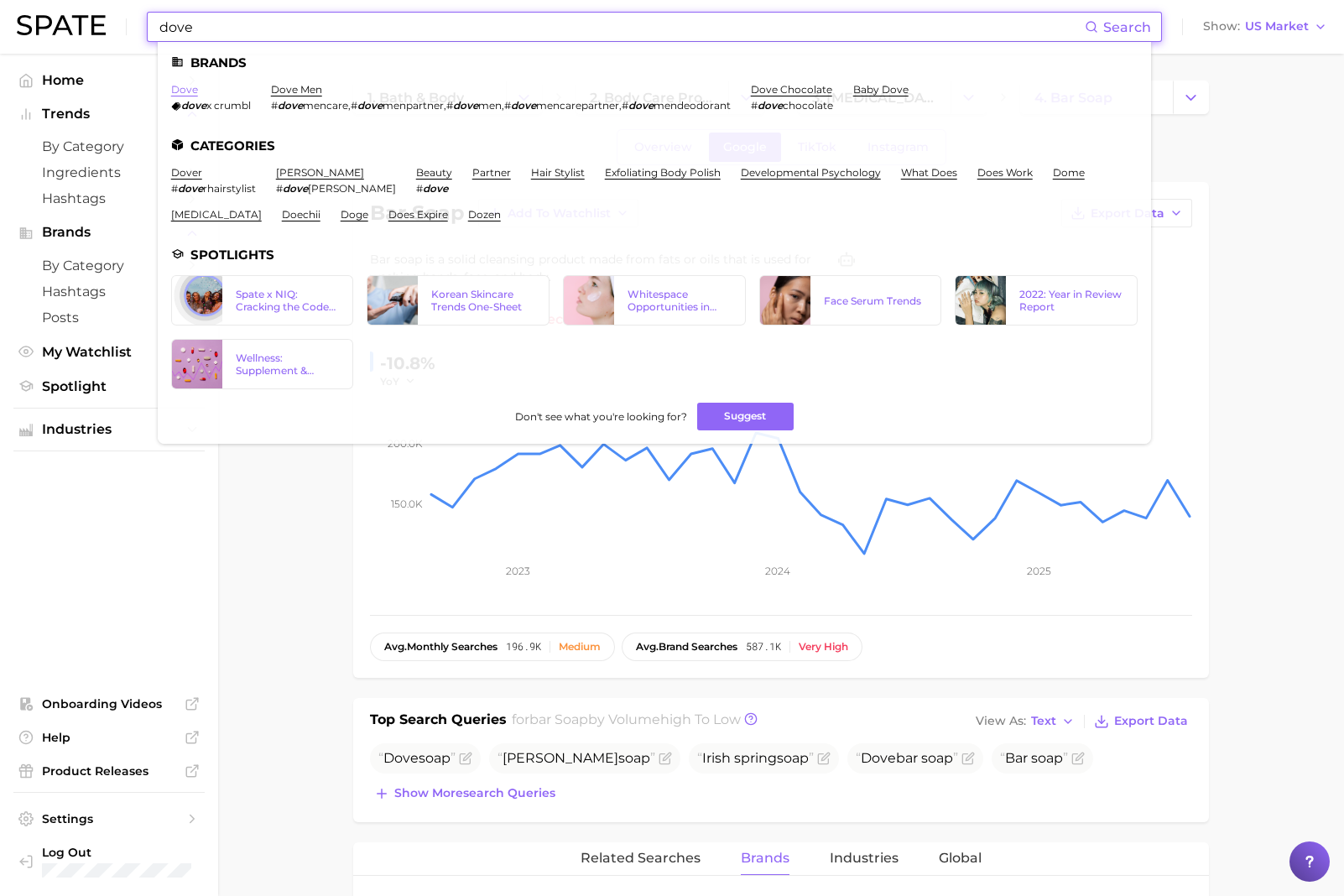
click at [188, 91] on link "dove" at bounding box center [185, 90] width 27 height 13
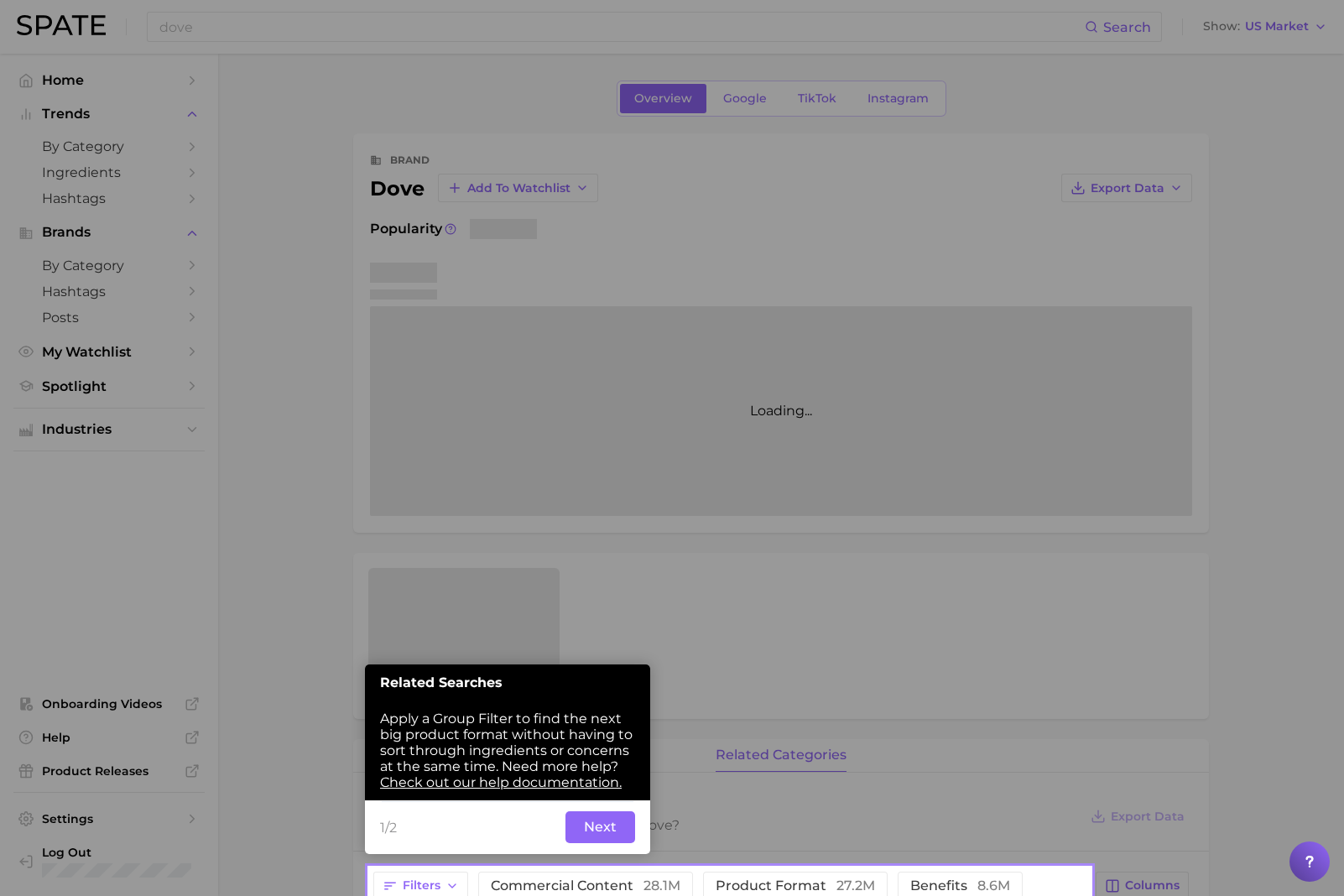
scroll to position [84, 0]
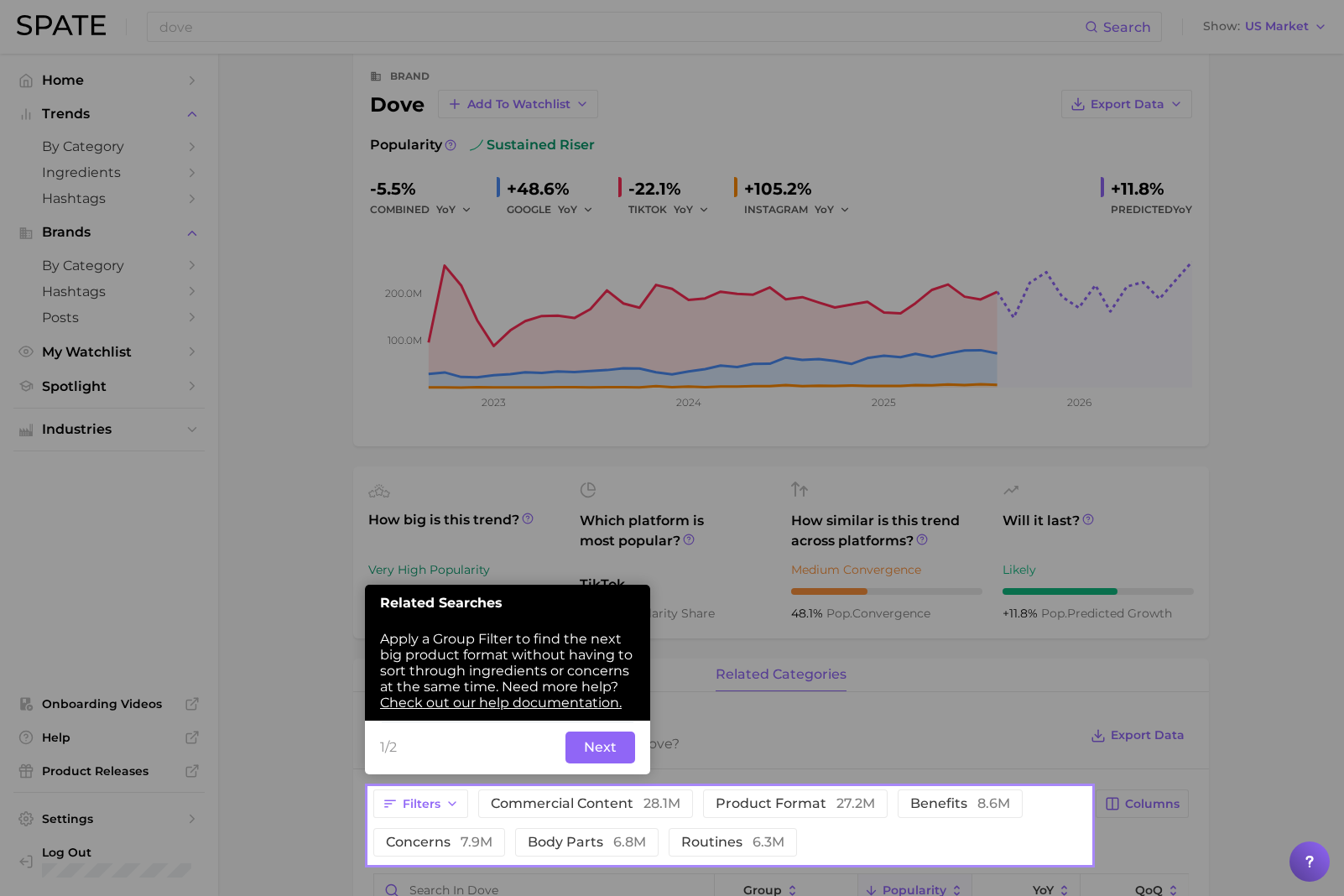
click at [595, 596] on button "Next" at bounding box center [600, 748] width 70 height 32
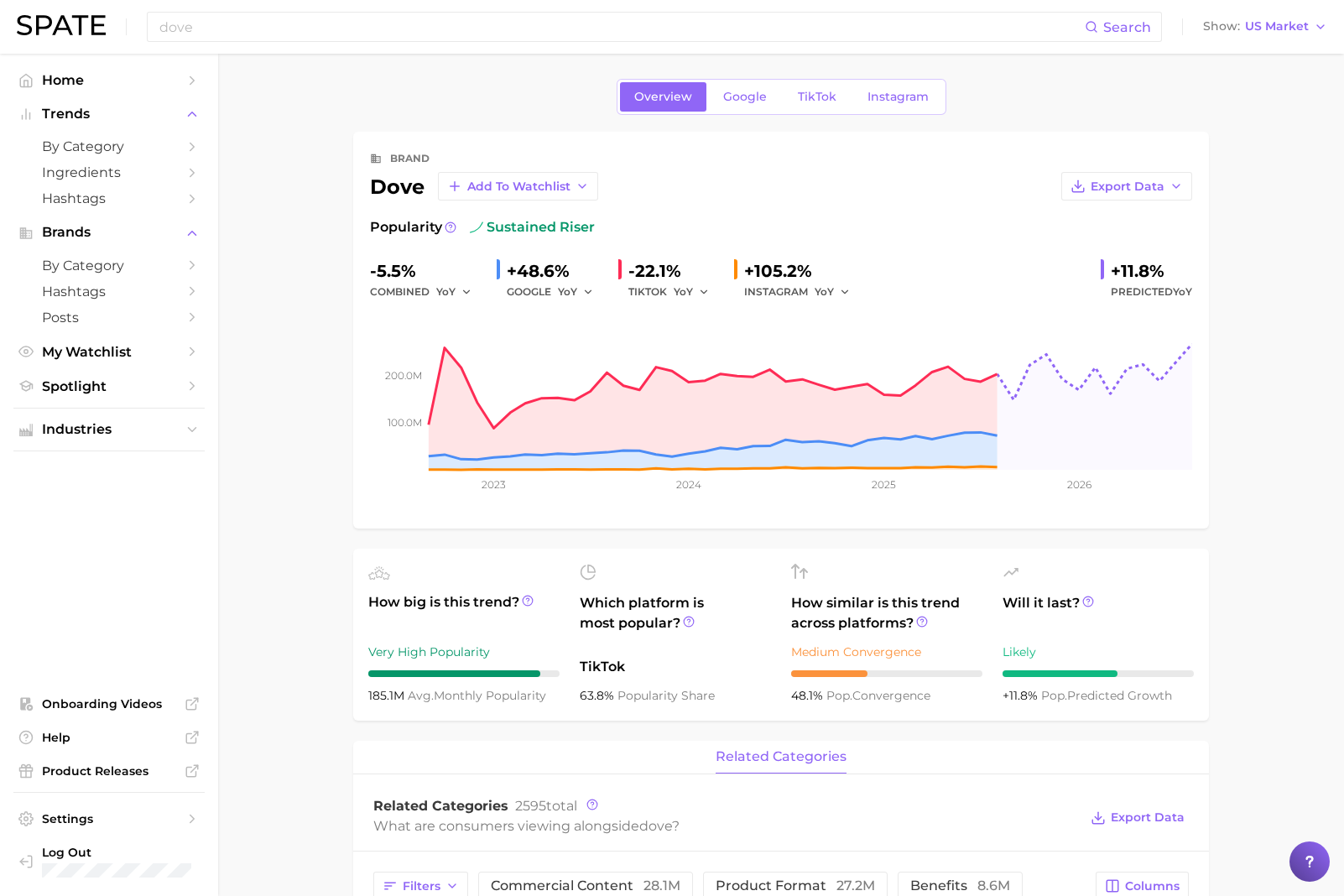
scroll to position [0, 0]
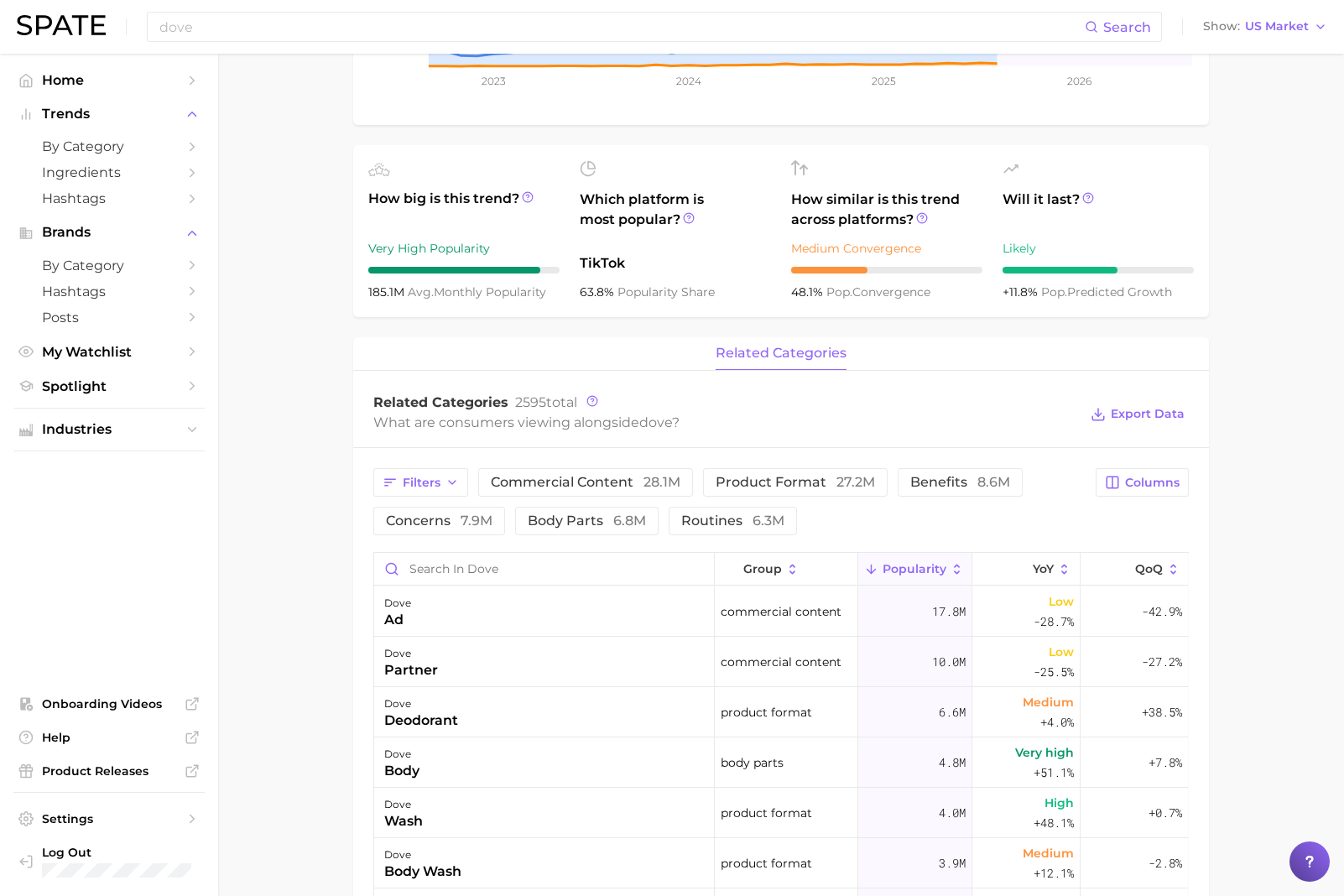
scroll to position [406, 0]
click at [294, 596] on main "Overview Google TikTok Instagram brand dove Add to Watchlist Export Data Popula…" at bounding box center [781, 599] width 1126 height 1903
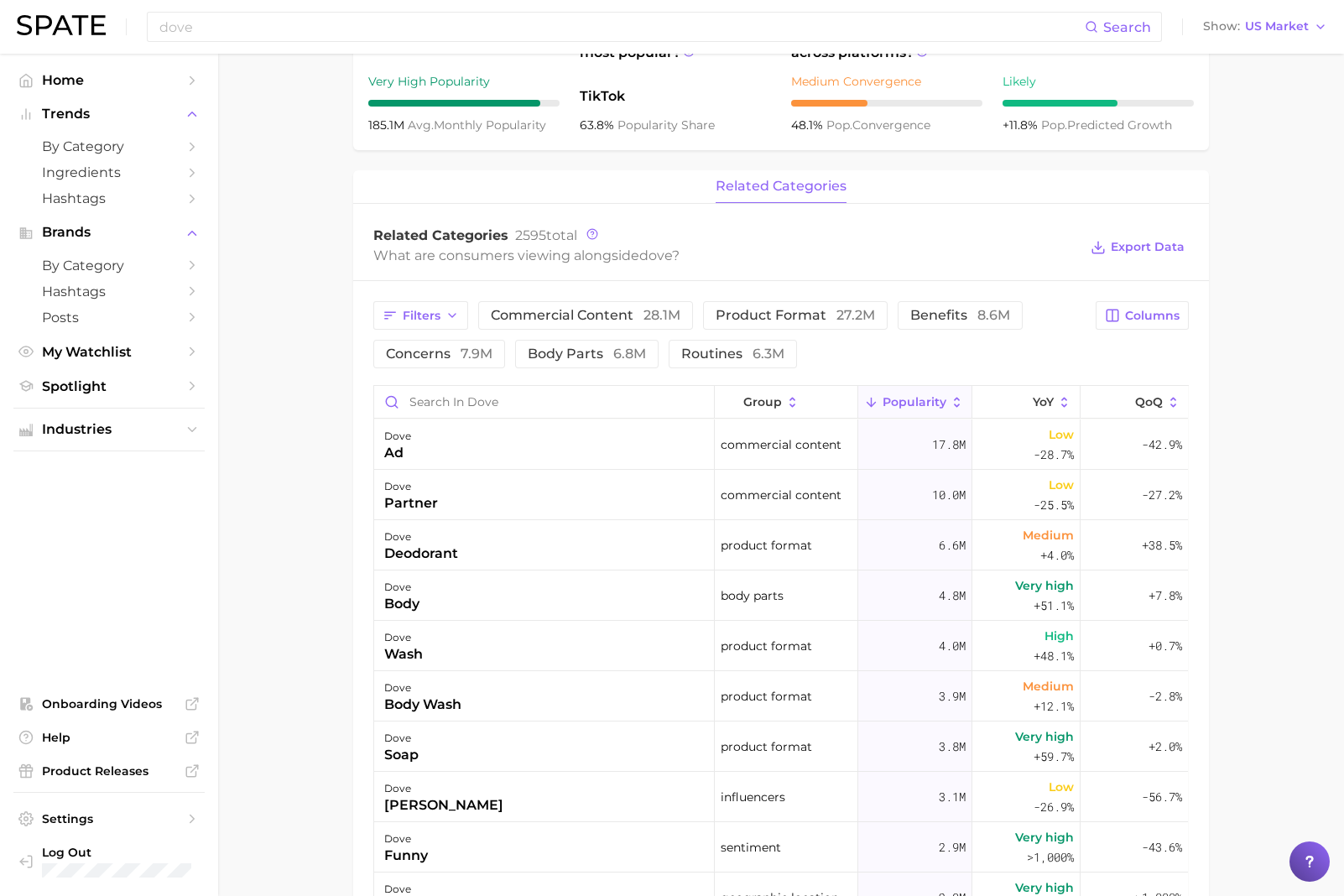
scroll to position [620, 0]
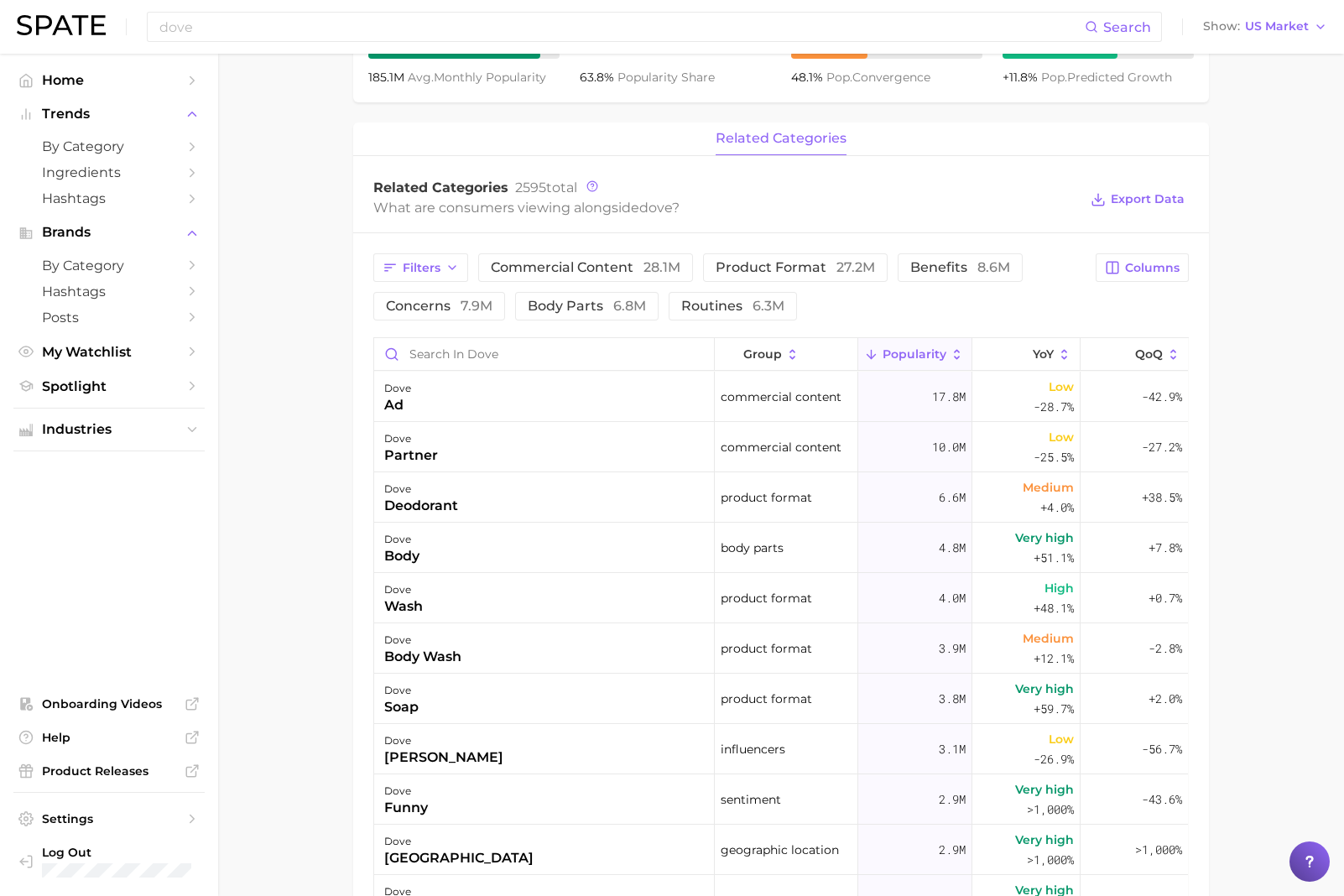
click at [344, 596] on main "Overview Google TikTok Instagram brand dove Add to Watchlist Export Data Popula…" at bounding box center [781, 386] width 1126 height 1903
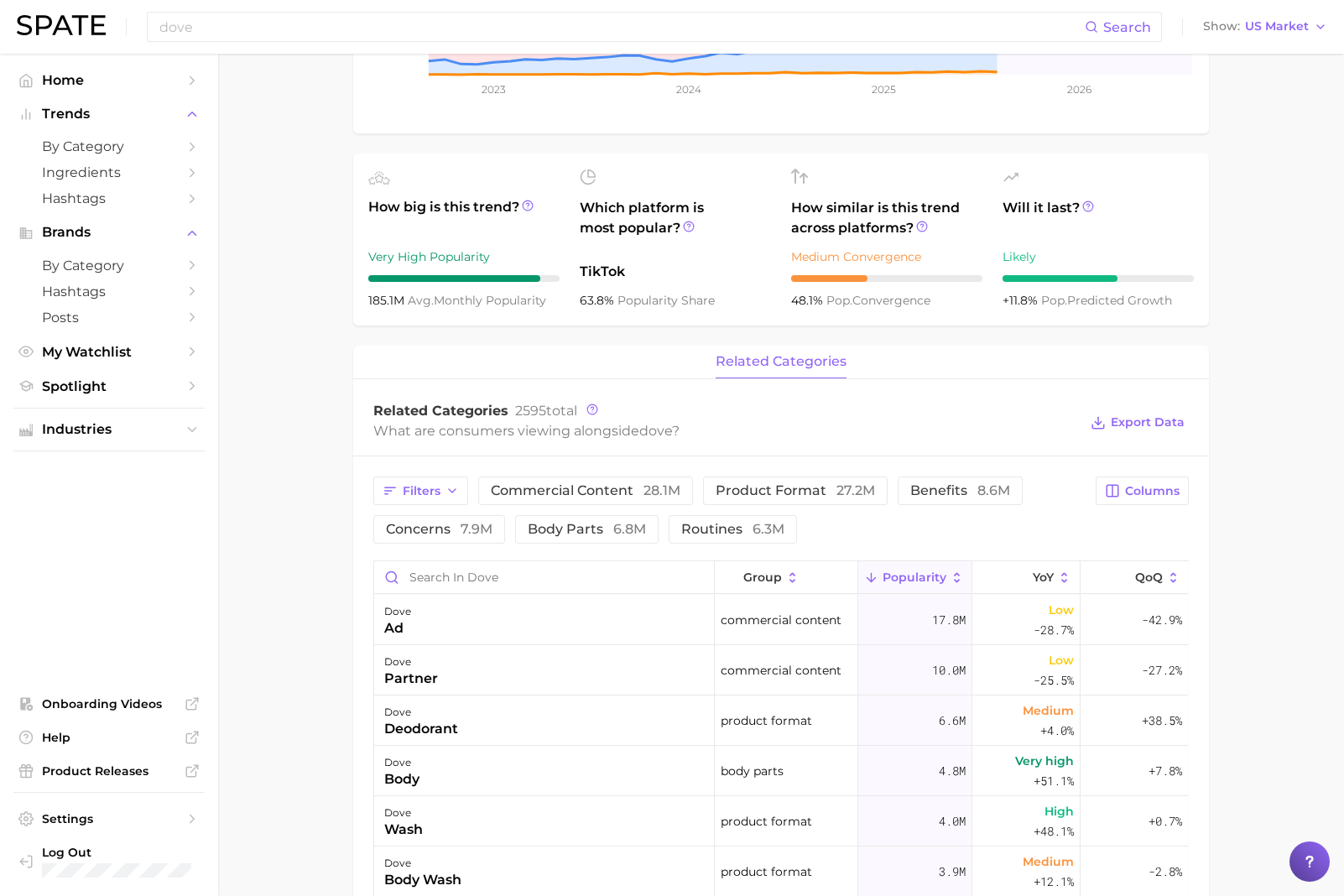
scroll to position [0, 0]
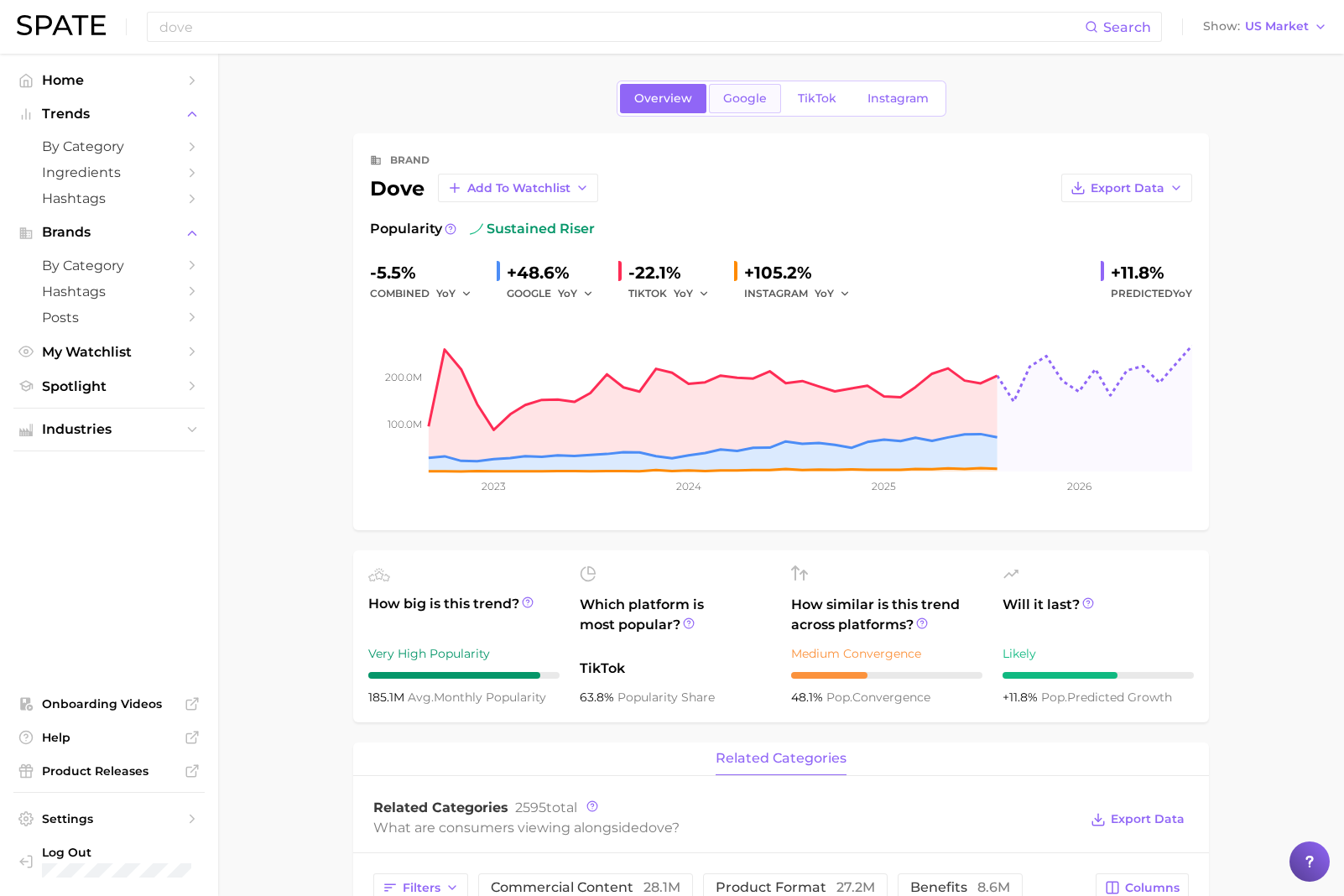
click at [753, 97] on span "Google" at bounding box center [745, 99] width 44 height 14
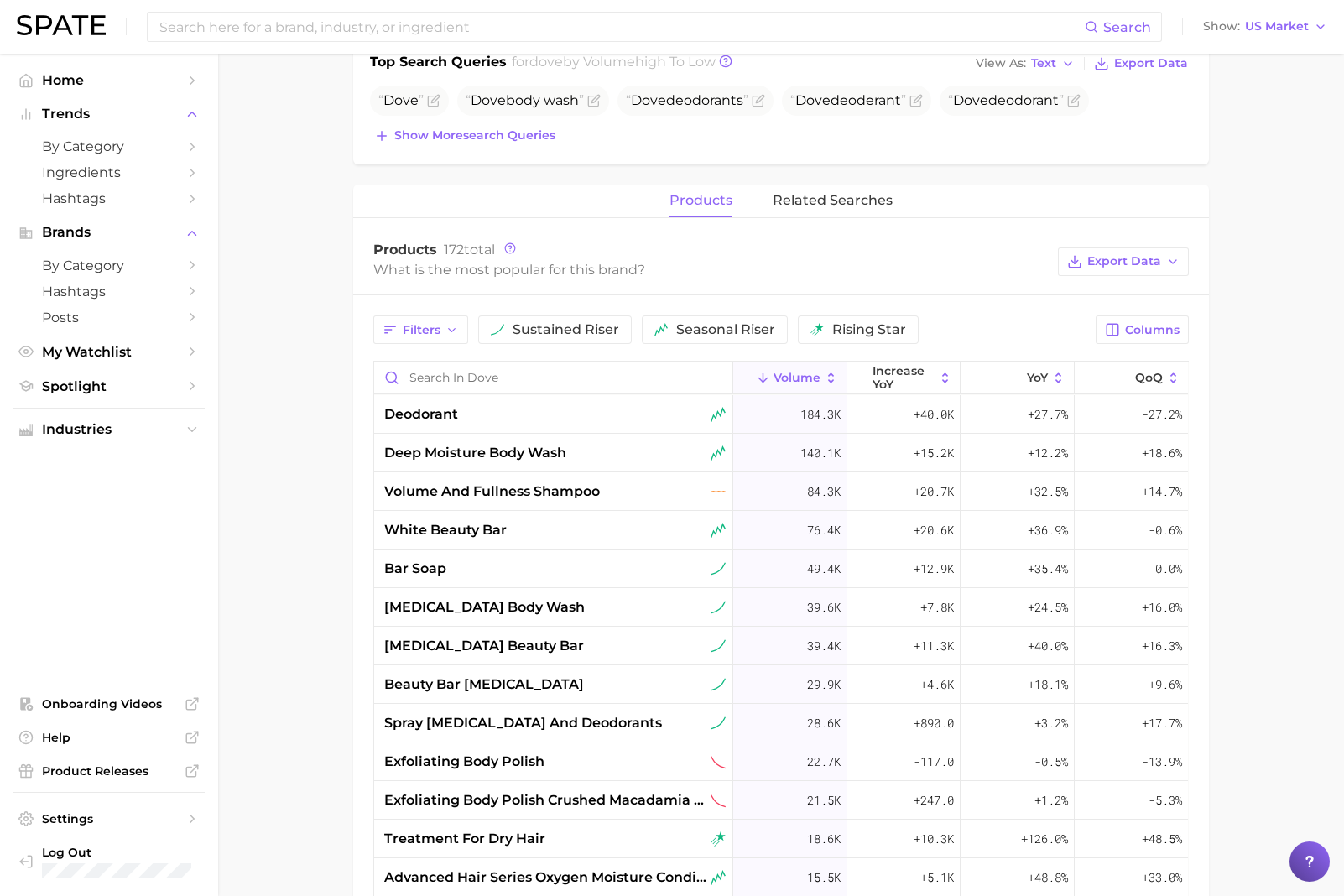
scroll to position [570, 0]
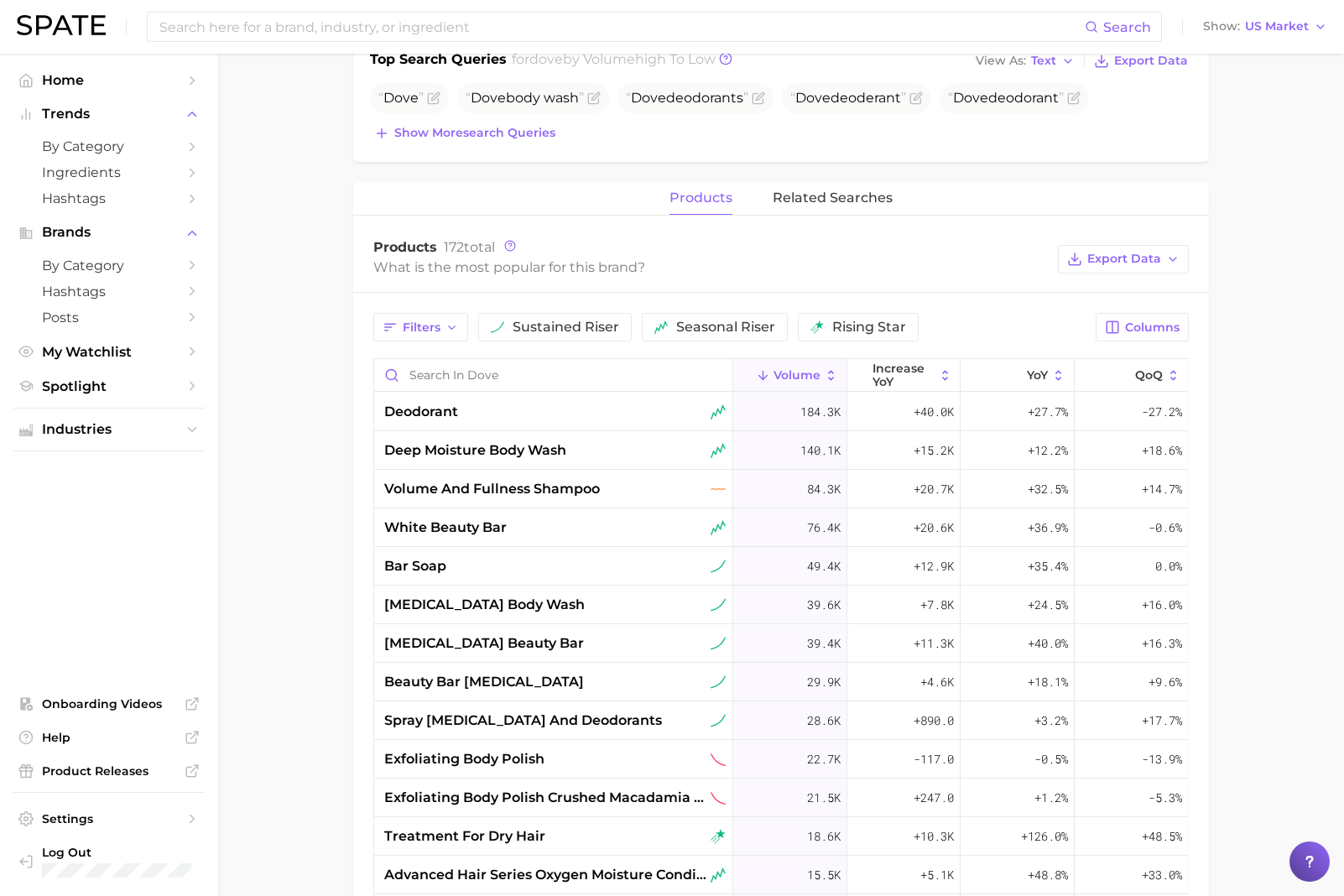
click at [199, 477] on ul "Home Trends by Category Ingredients Hashtags Brands by Category Hashtags Posts …" at bounding box center [109, 474] width 191 height 815
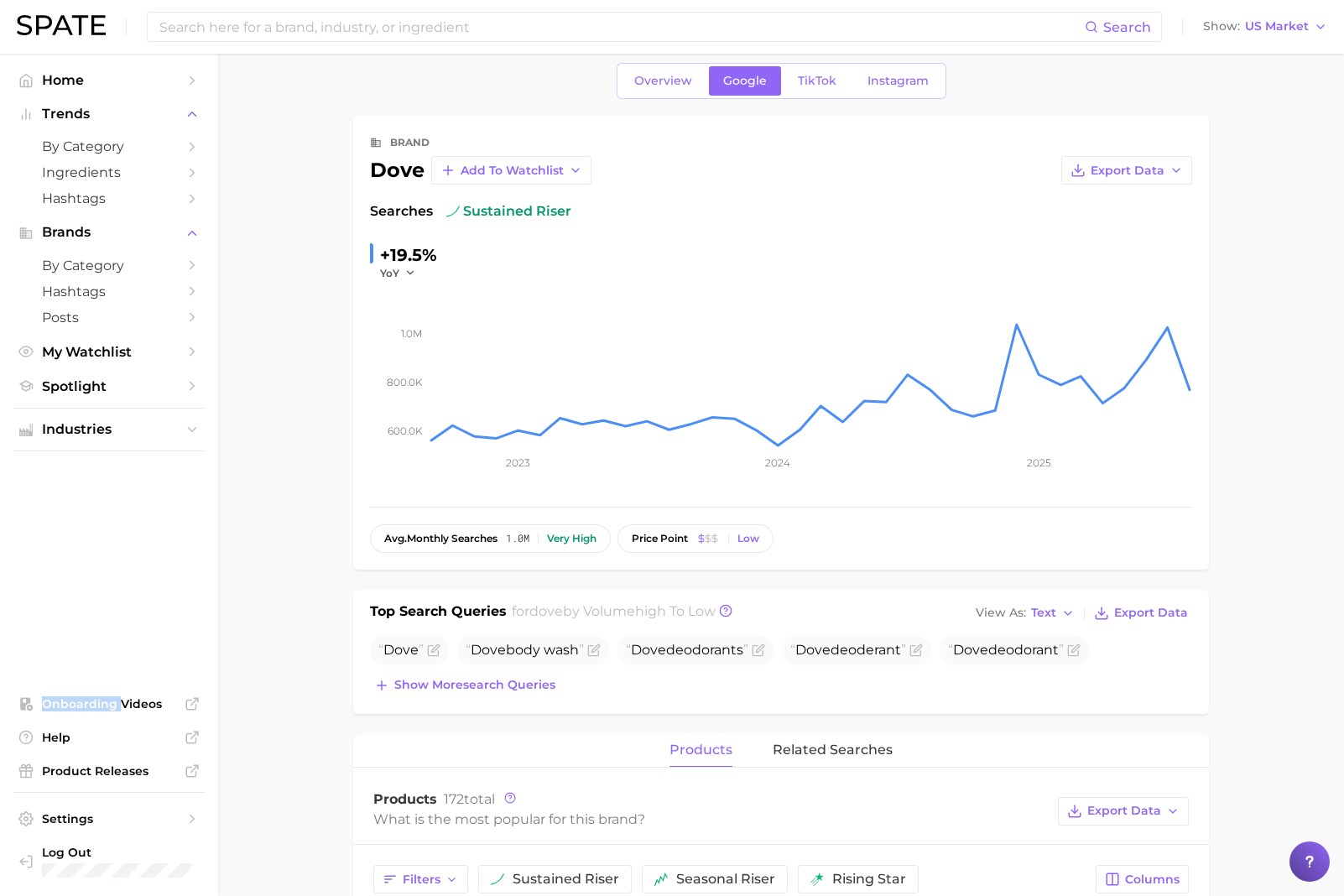
scroll to position [0, 0]
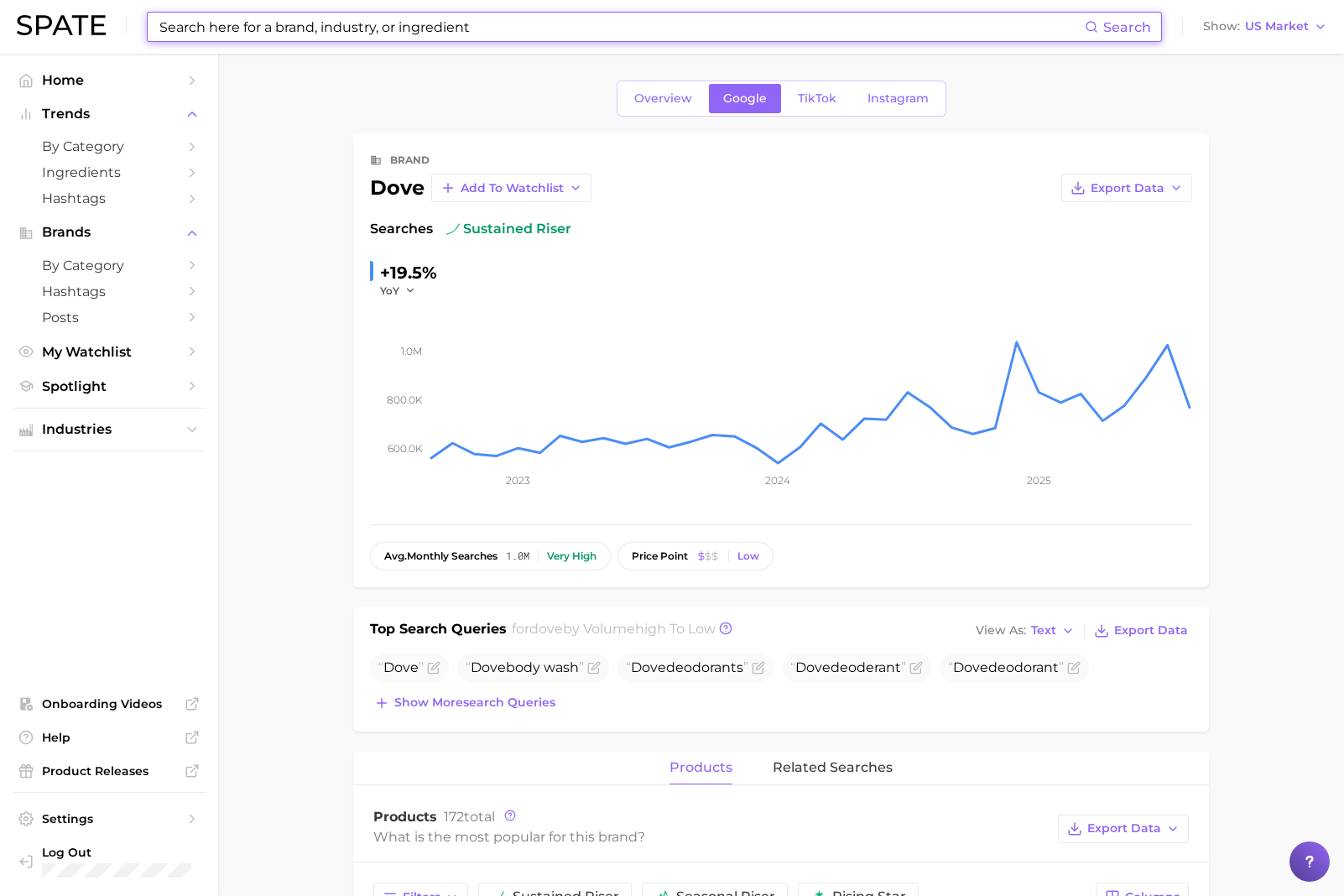
click at [339, 22] on input at bounding box center [622, 27] width 928 height 29
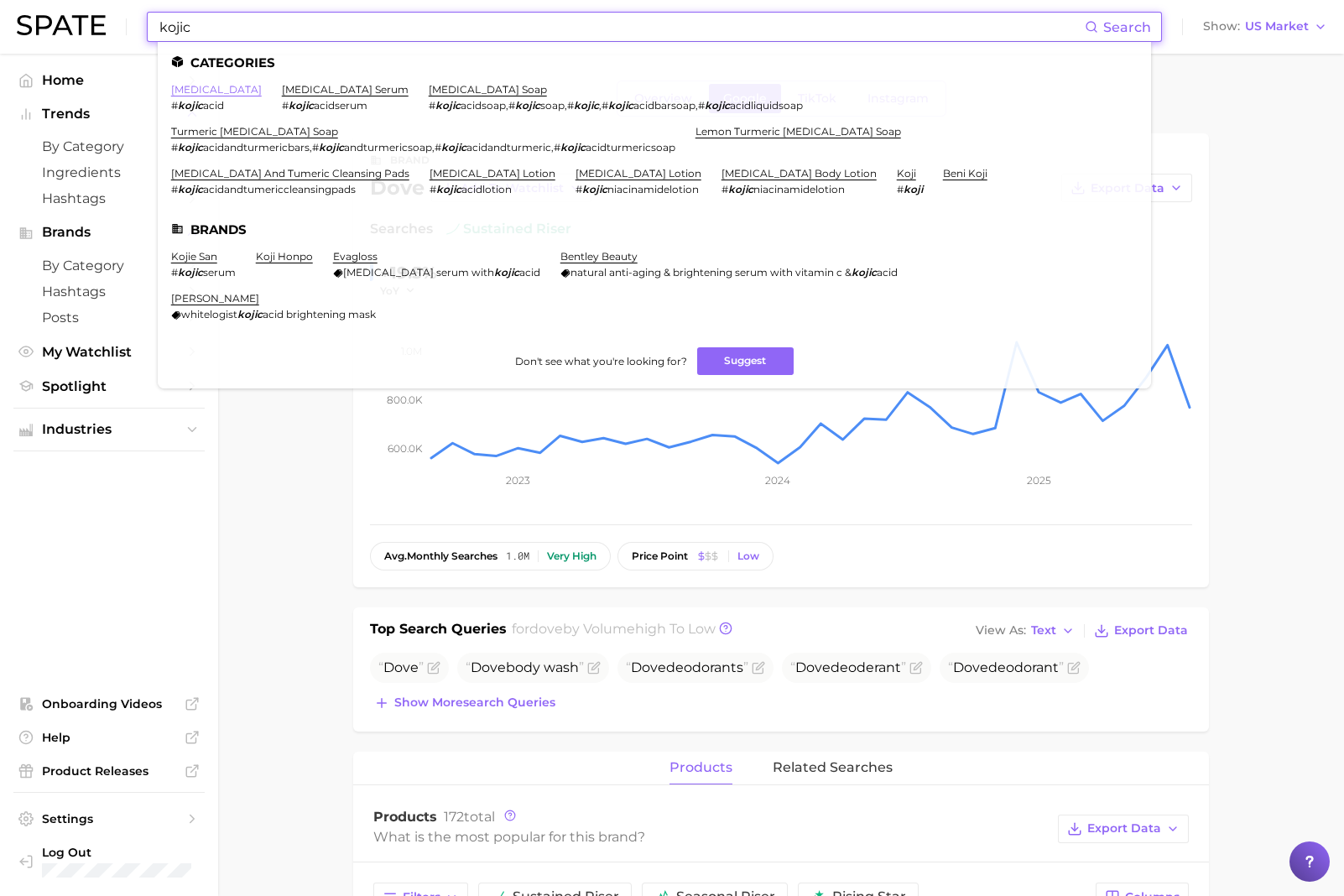
type input "kojic"
click at [214, 86] on link "[MEDICAL_DATA]" at bounding box center [216, 90] width 91 height 13
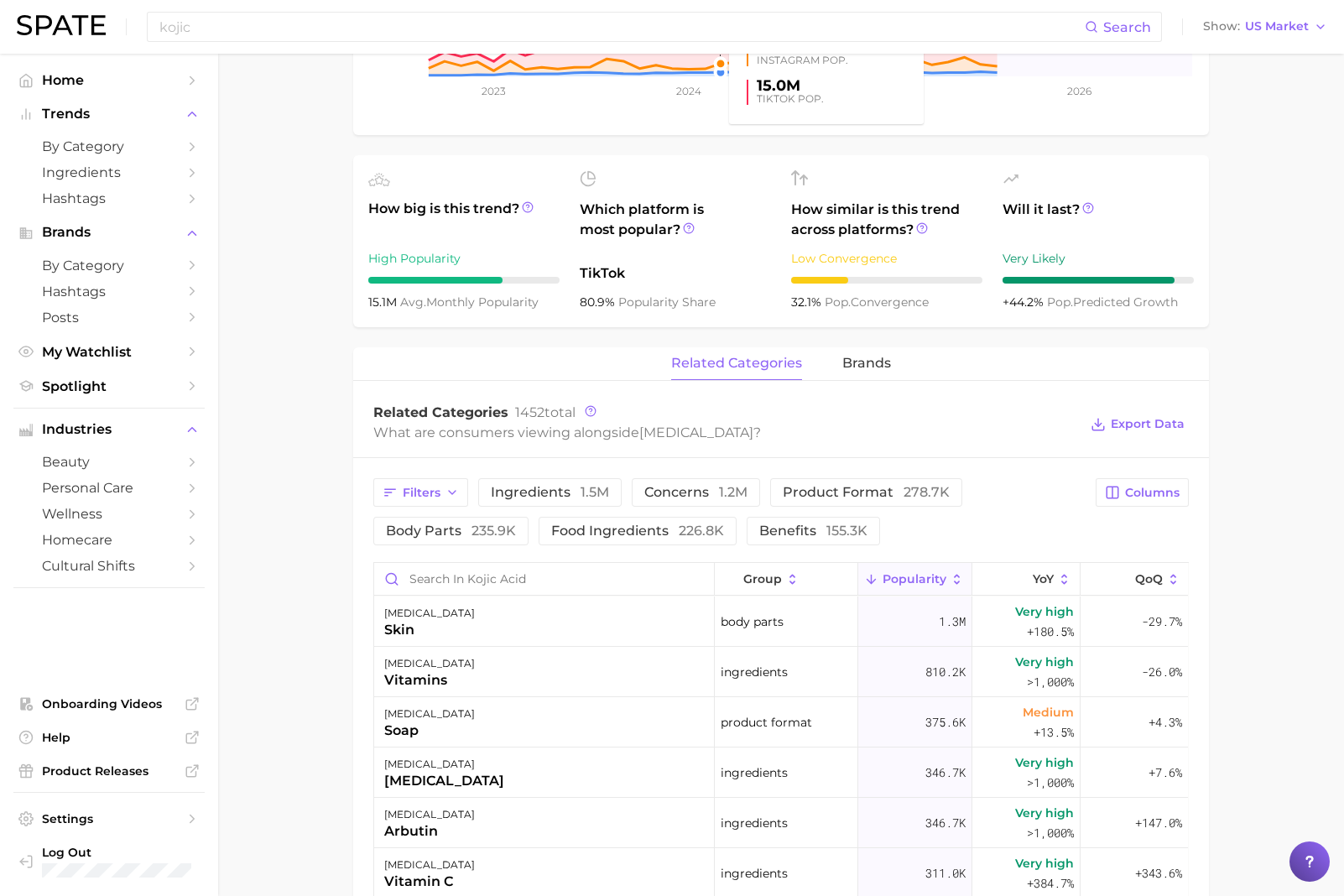
scroll to position [491, 0]
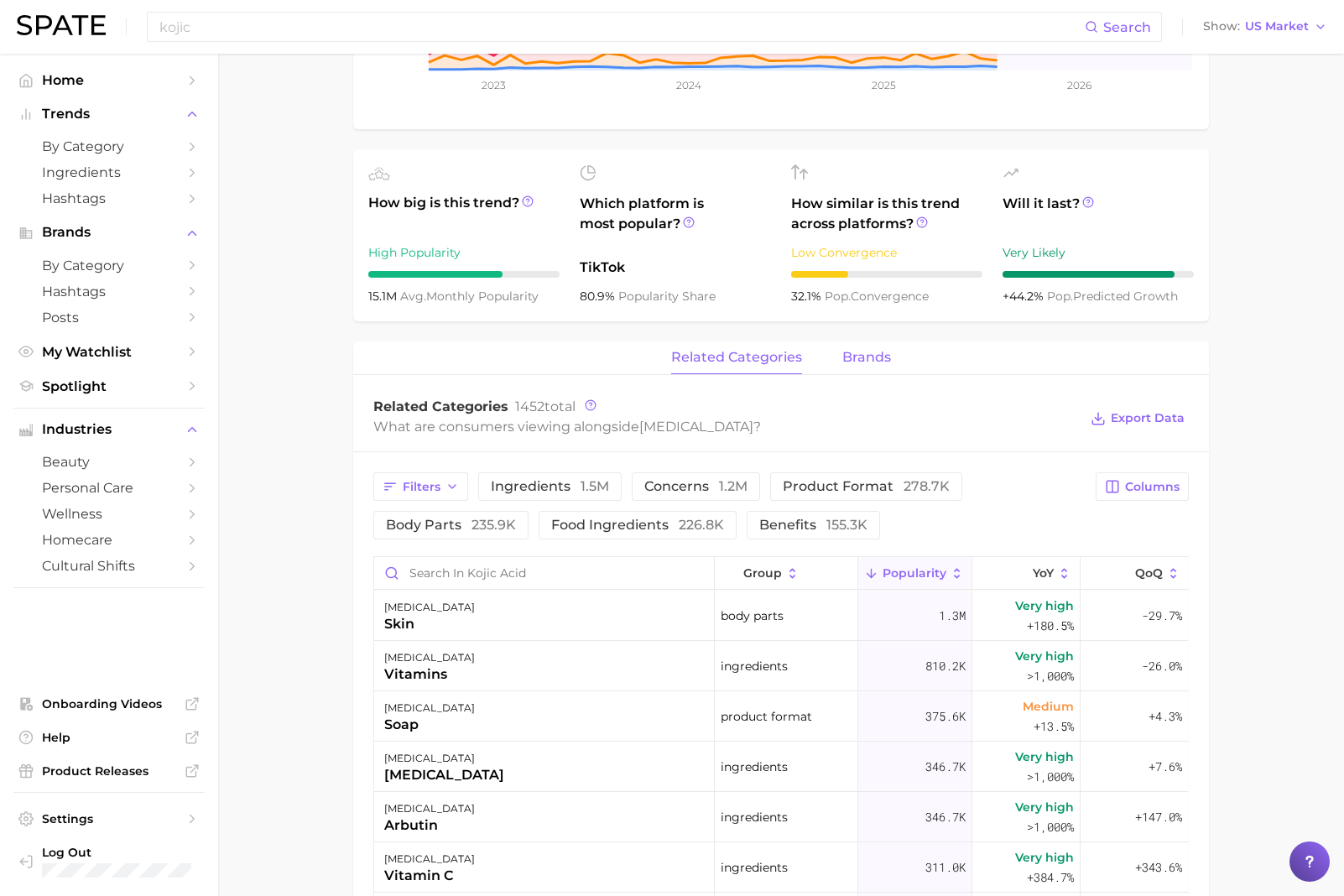
click at [868, 354] on span "brands" at bounding box center [867, 357] width 48 height 15
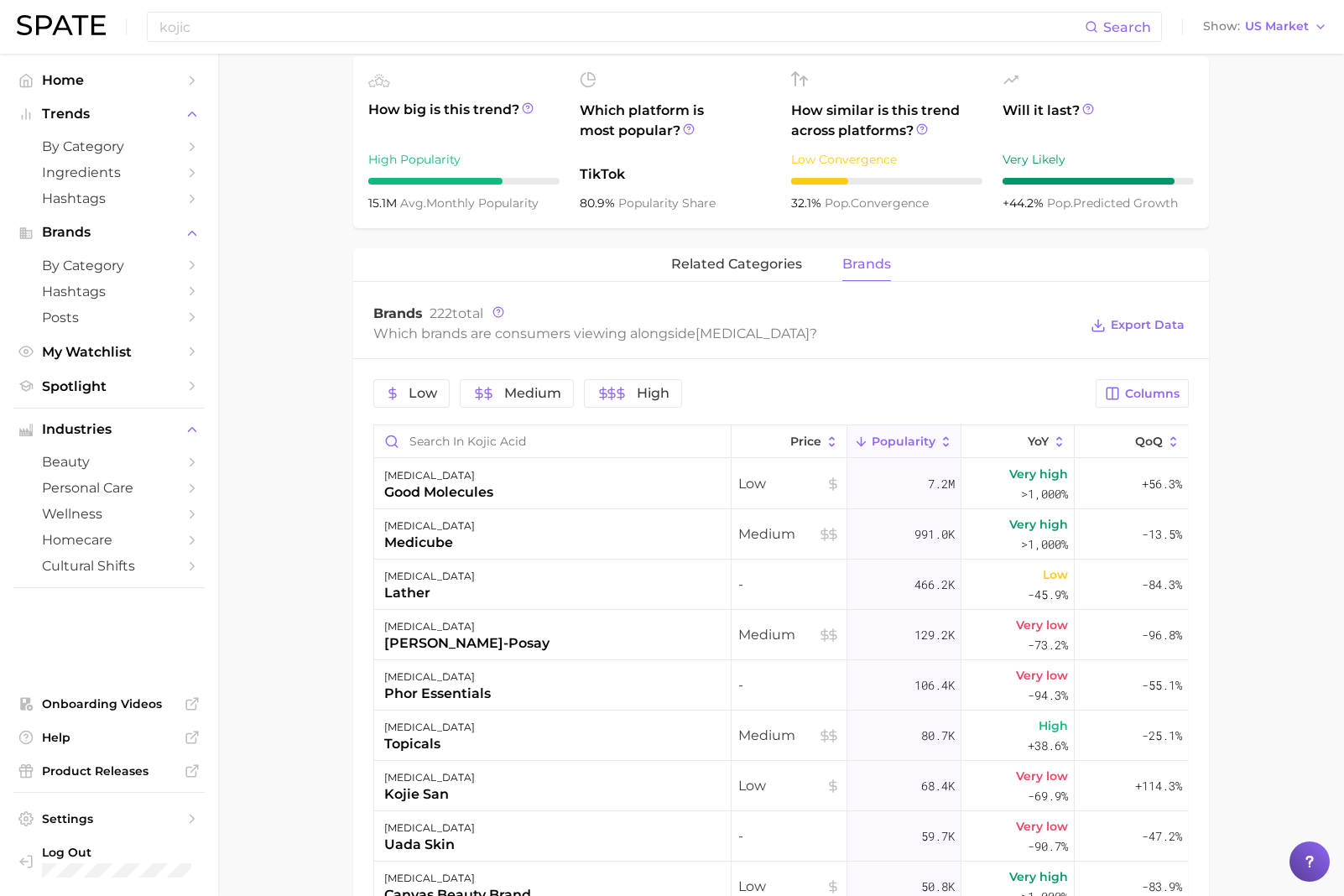
scroll to position [587, 0]
